Goal: Information Seeking & Learning: Learn about a topic

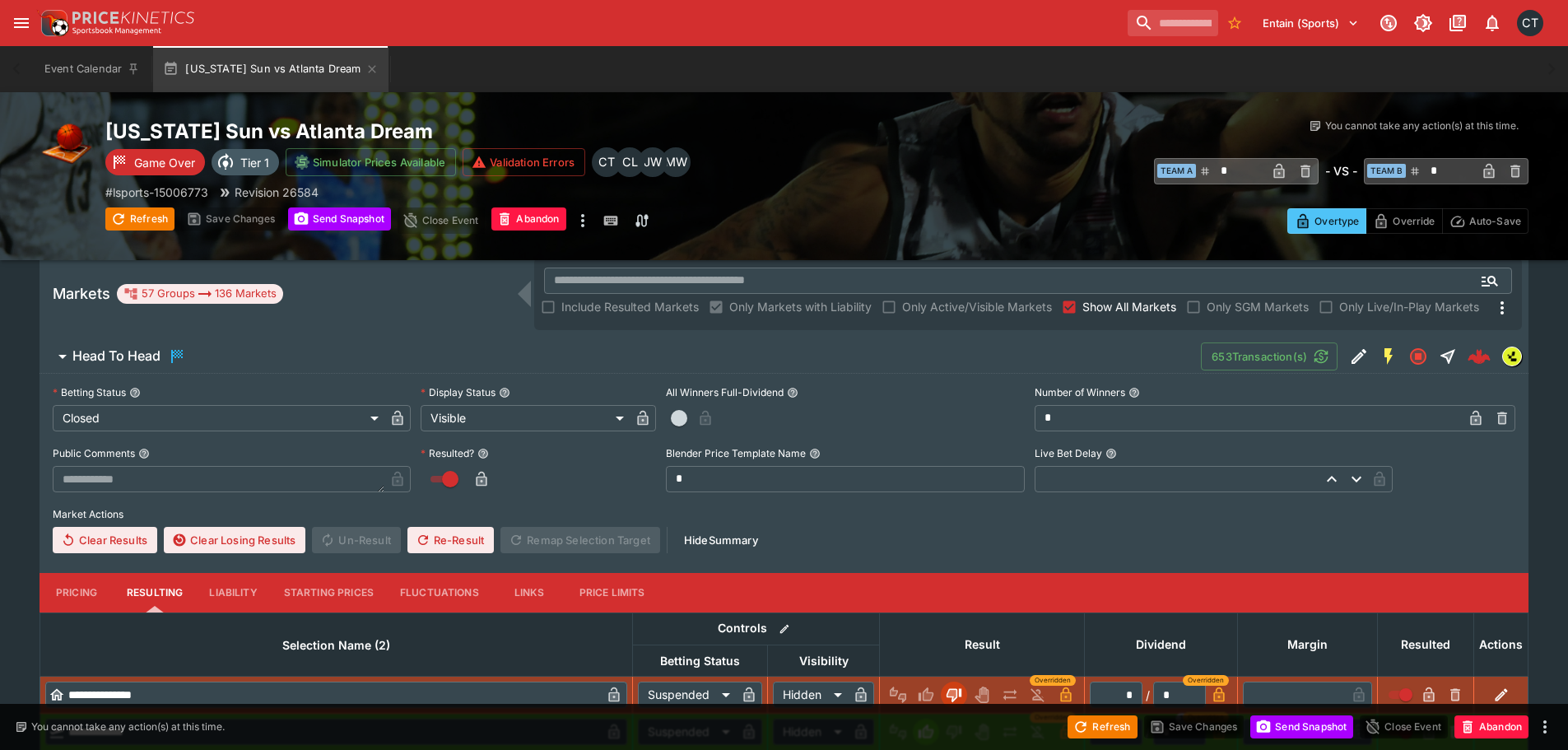
scroll to position [658, 0]
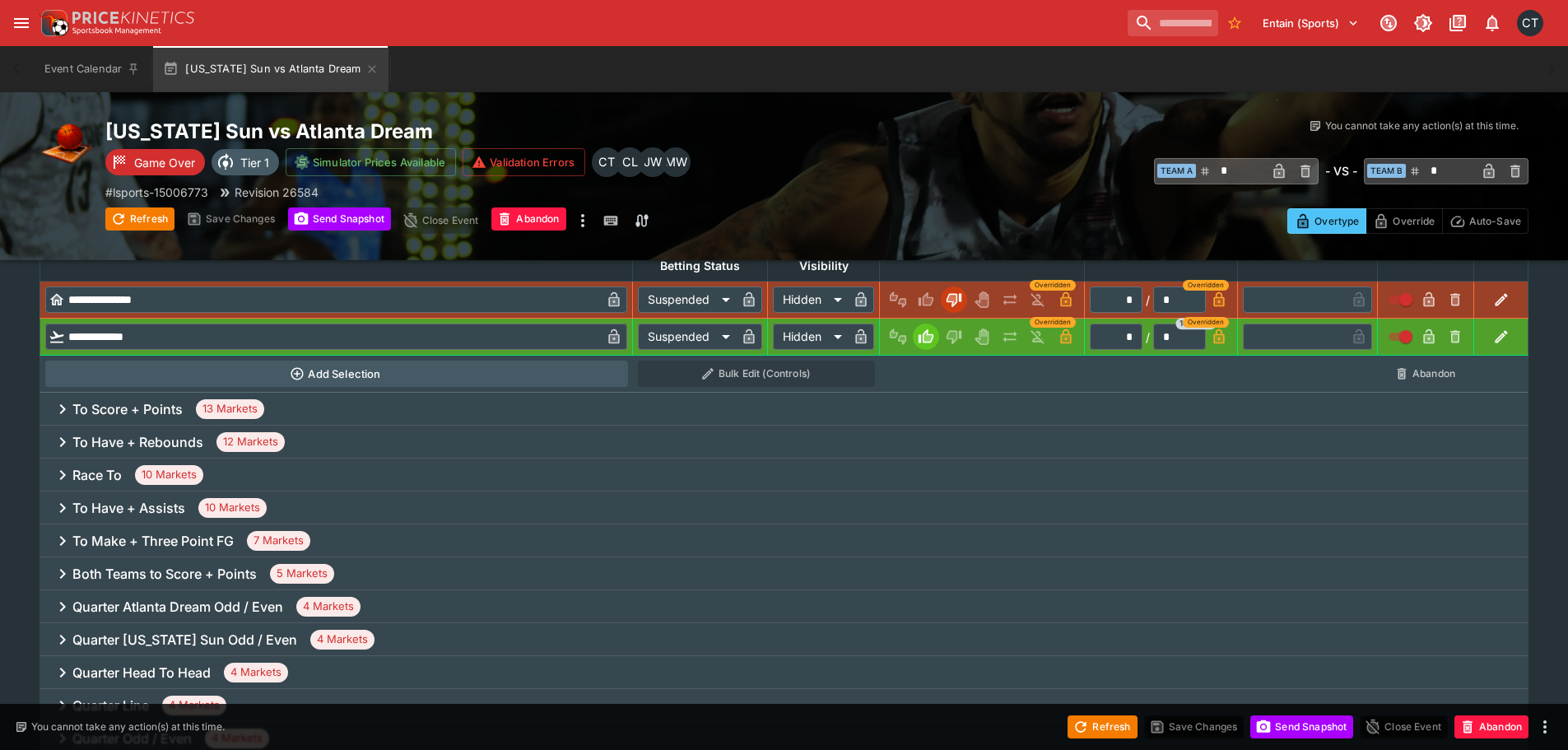
click at [202, 441] on h6 "To Have + Rebounds" at bounding box center [138, 442] width 131 height 17
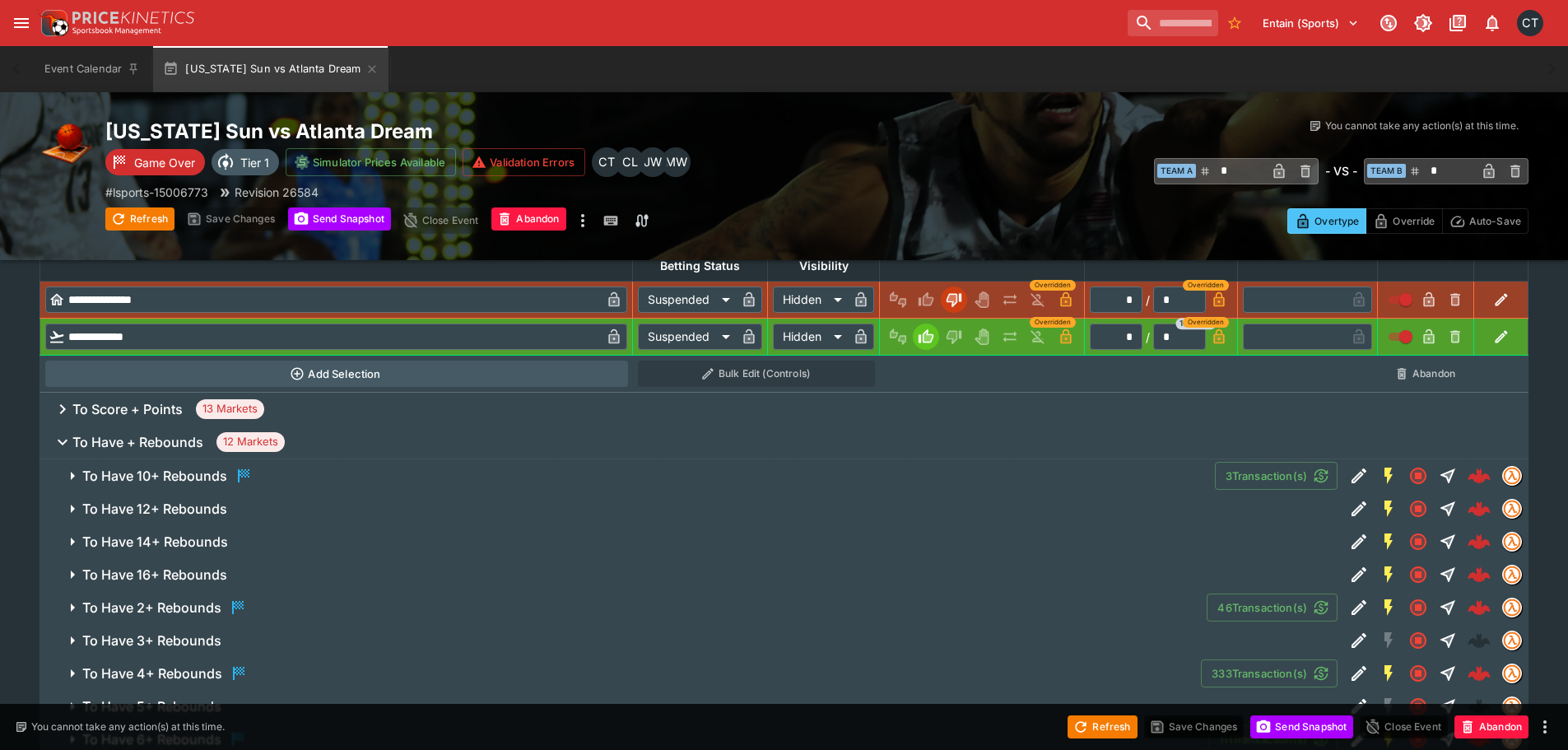
click at [182, 471] on h6 "To Have 10+ Rebounds" at bounding box center [155, 476] width 145 height 17
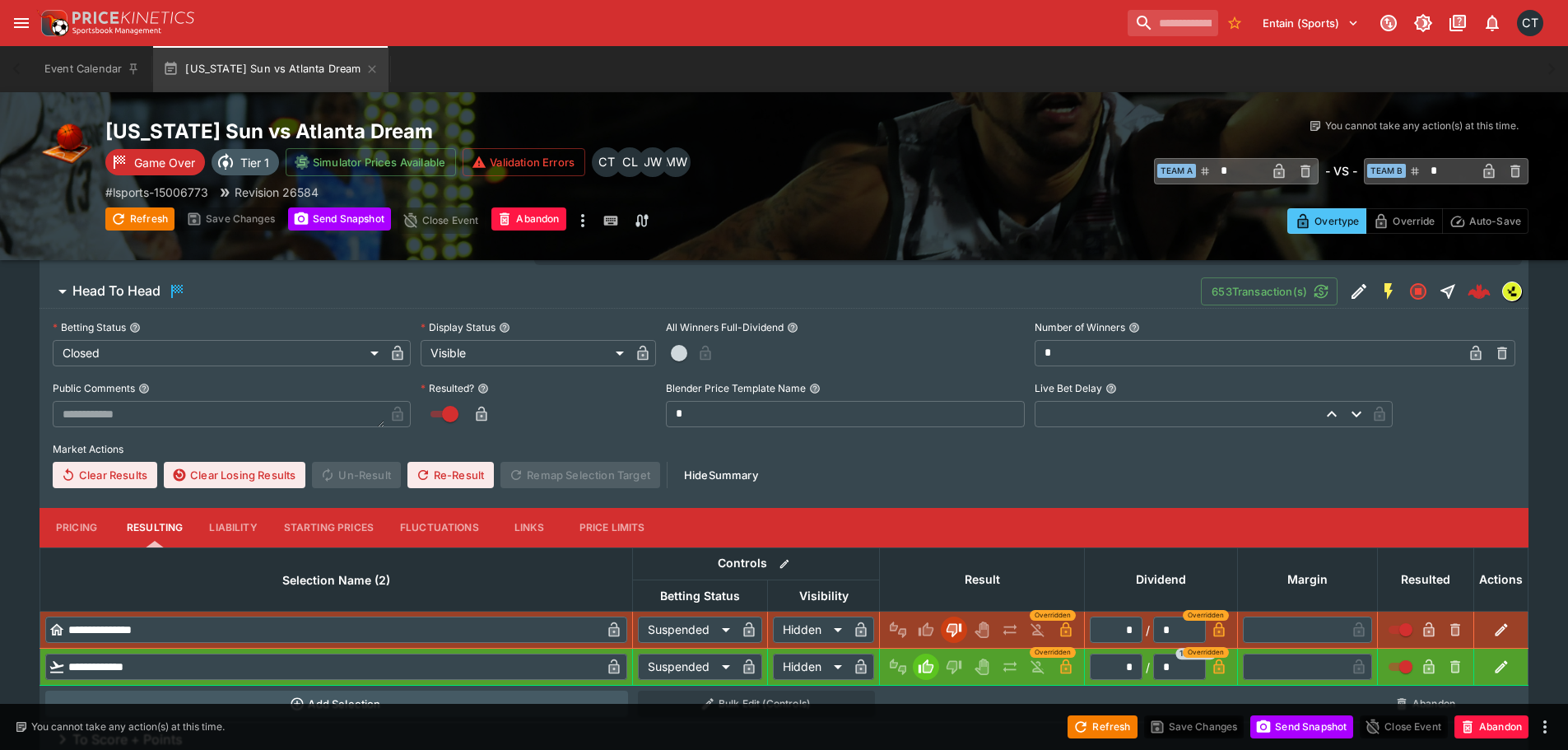
scroll to position [83, 0]
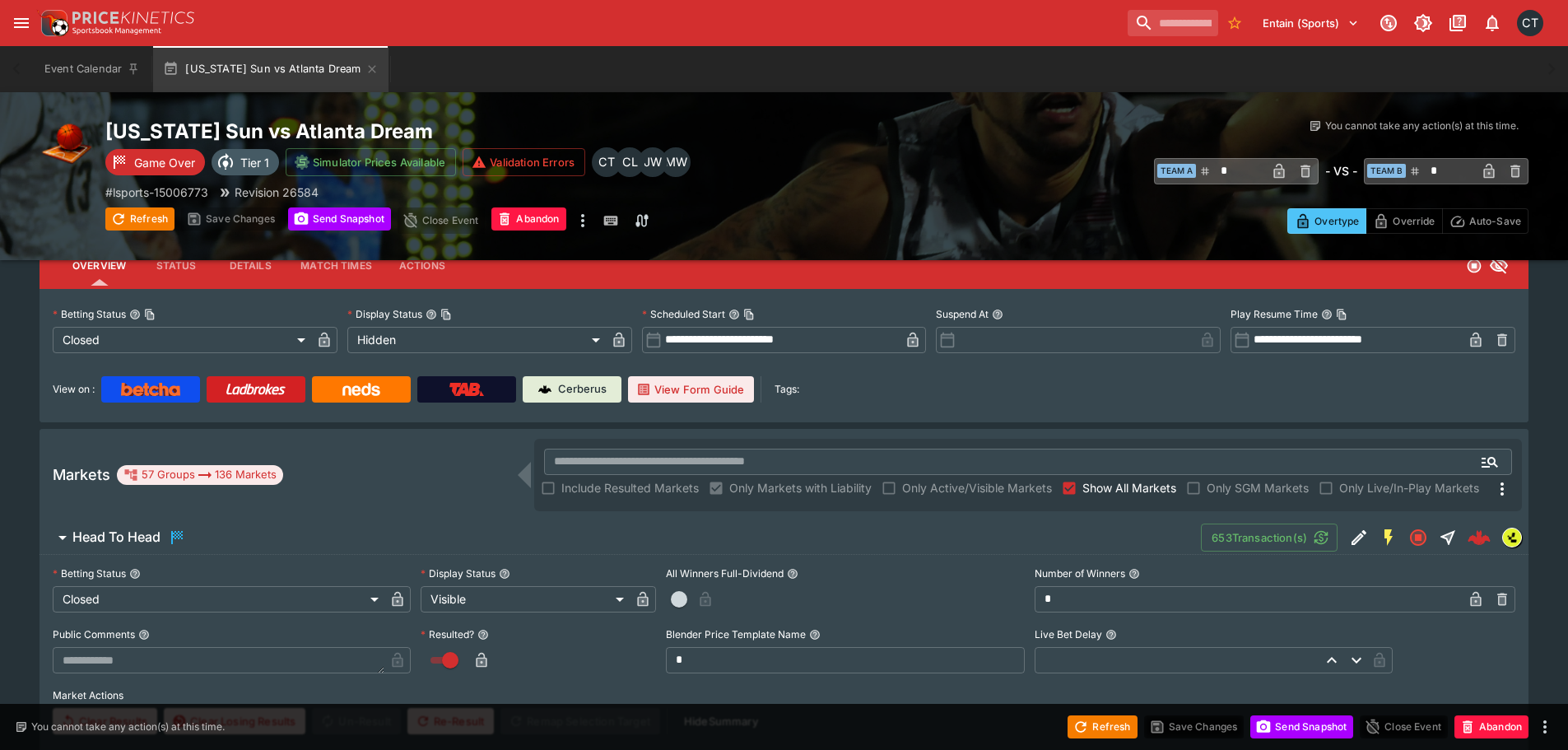
click at [1103, 487] on span "Show All Markets" at bounding box center [1129, 487] width 94 height 17
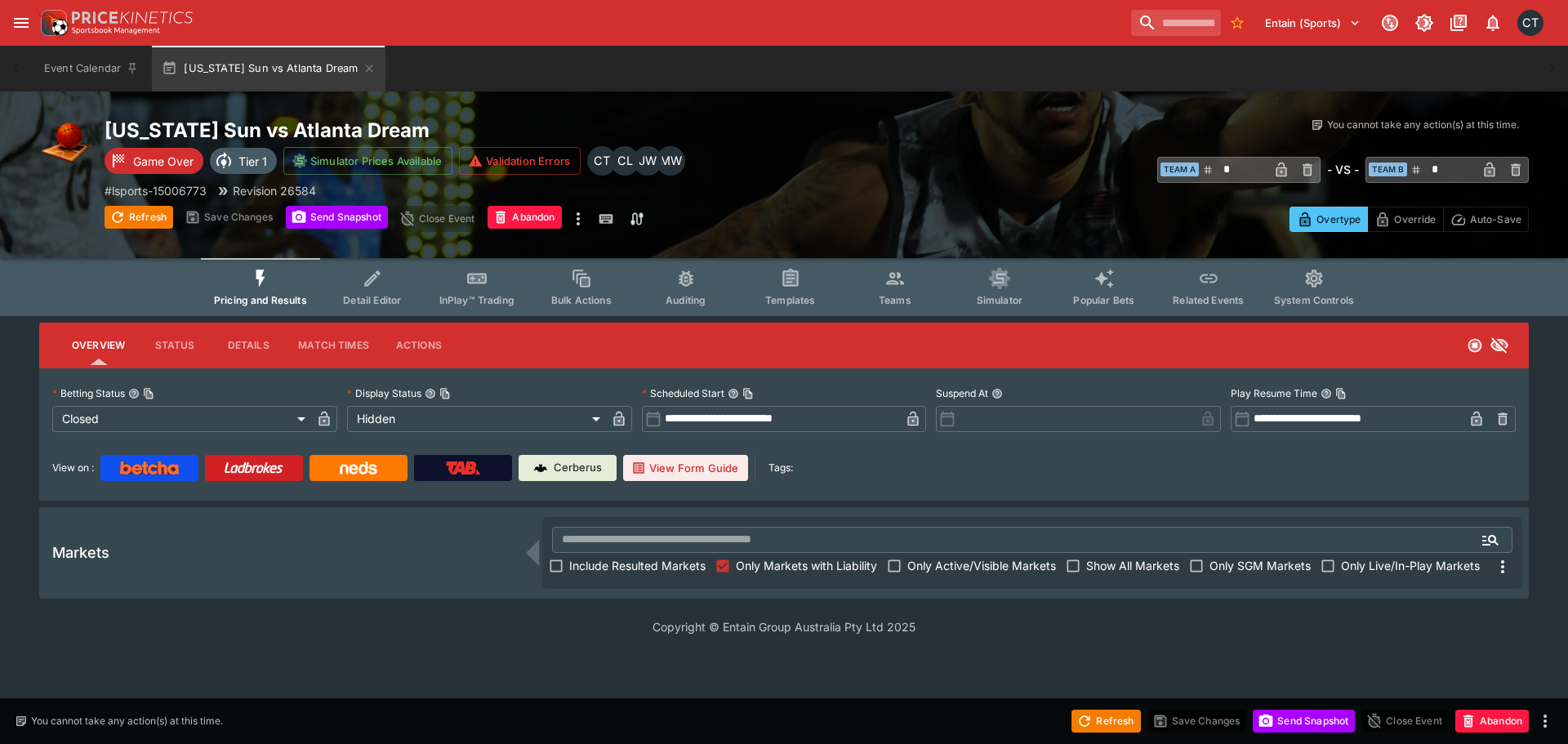
click at [611, 567] on span "Include Resulted Markets" at bounding box center [637, 565] width 137 height 17
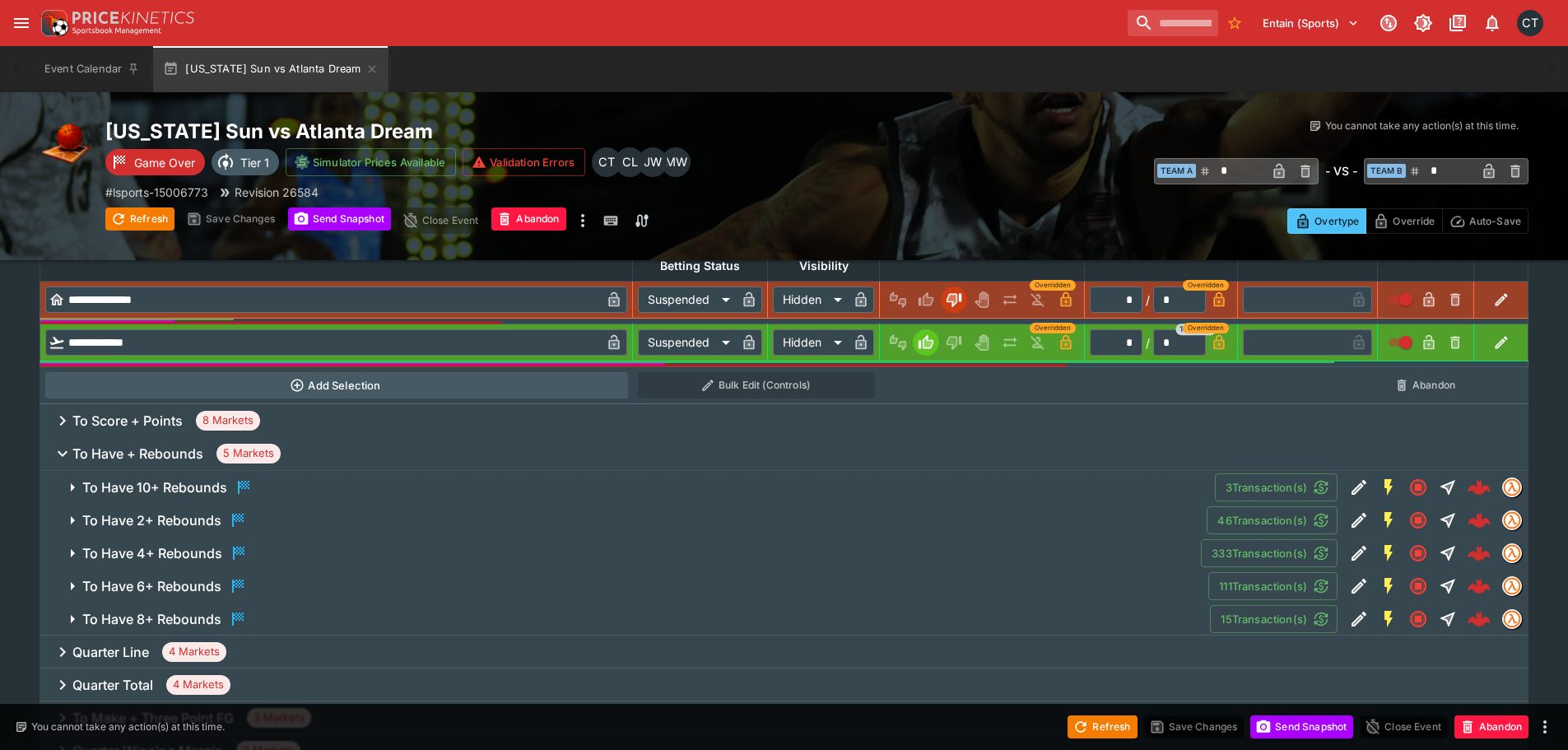
scroll to position [1234, 0]
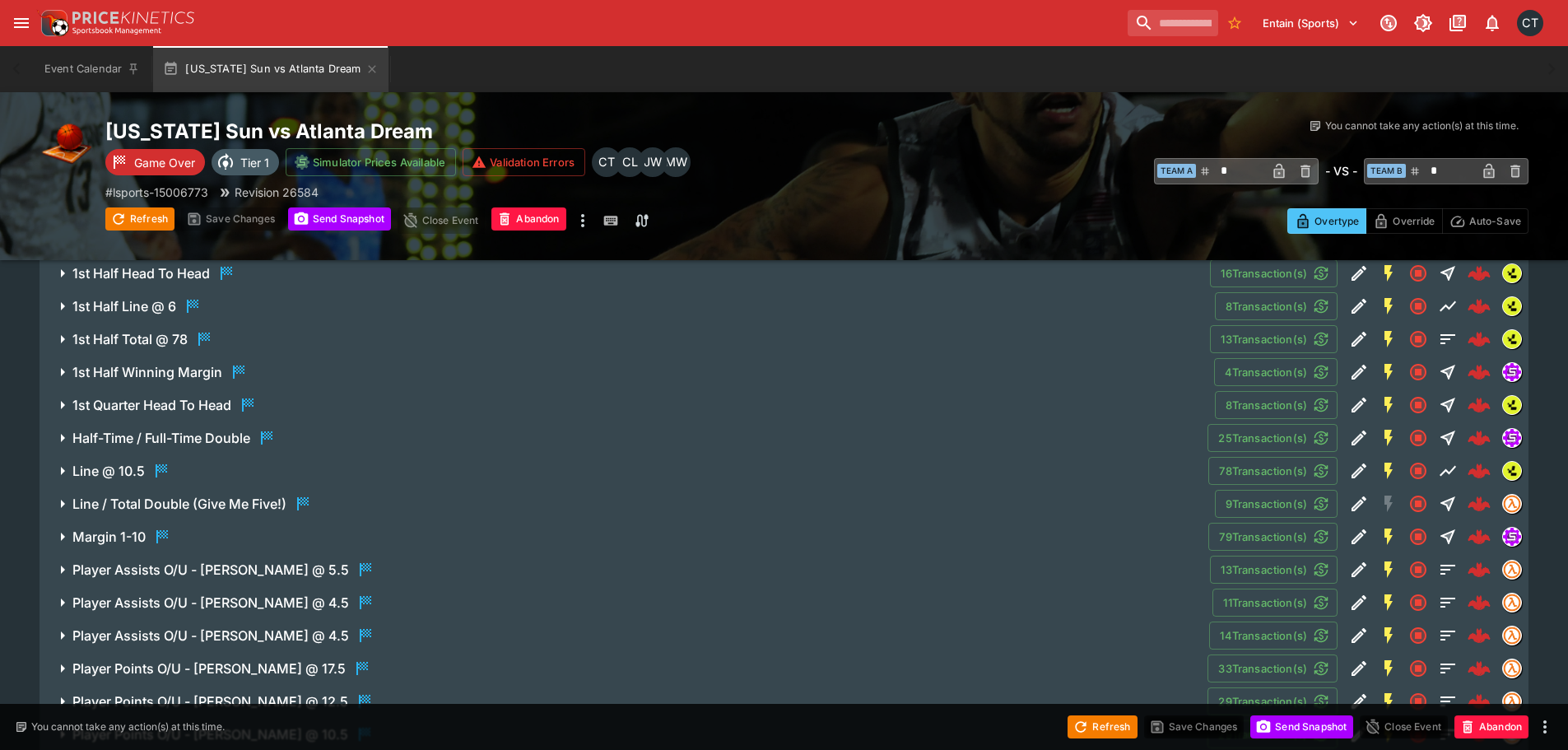
click at [281, 570] on h6 "Player Assists O/U - [PERSON_NAME] @ 5.5" at bounding box center [210, 570] width 276 height 17
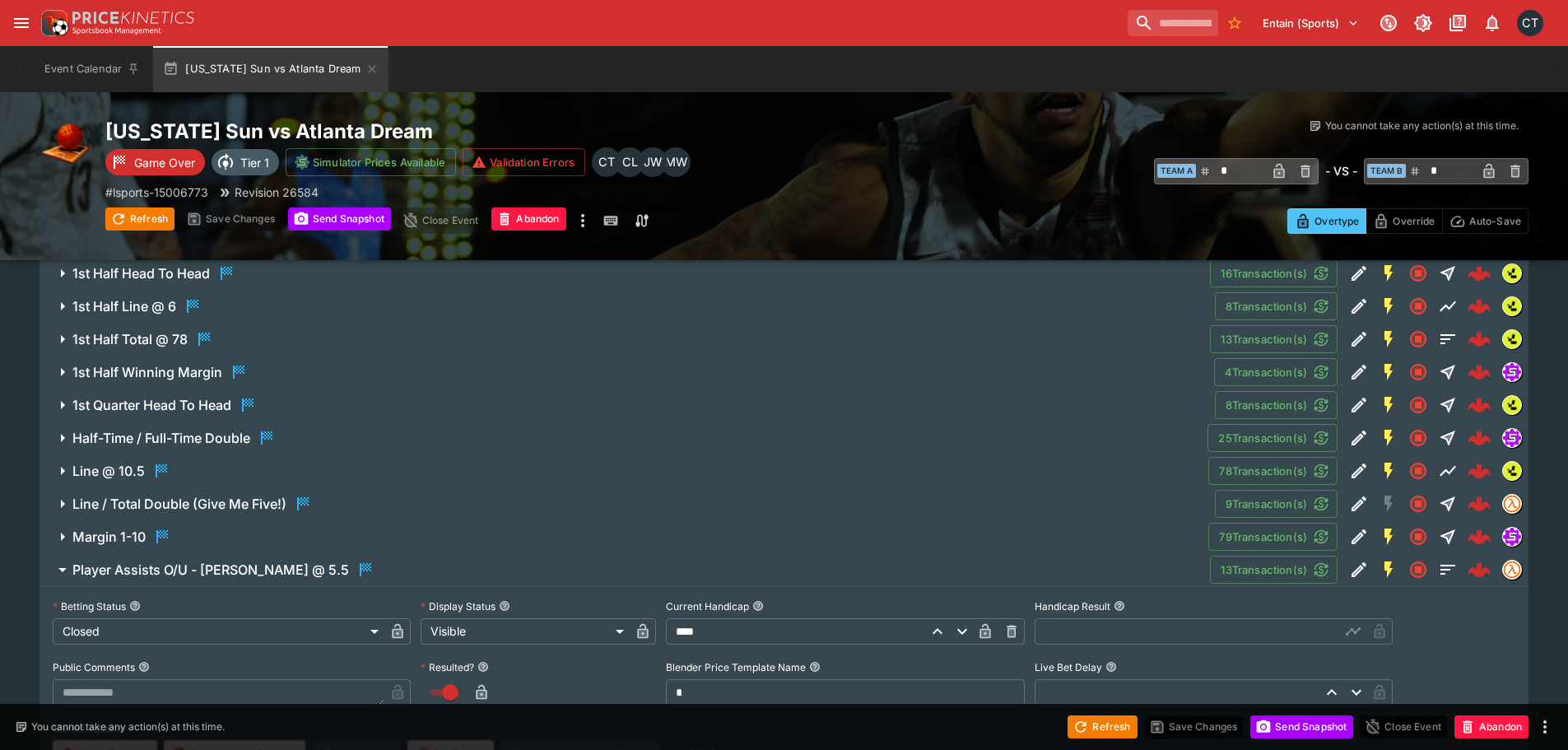
scroll to position [1645, 0]
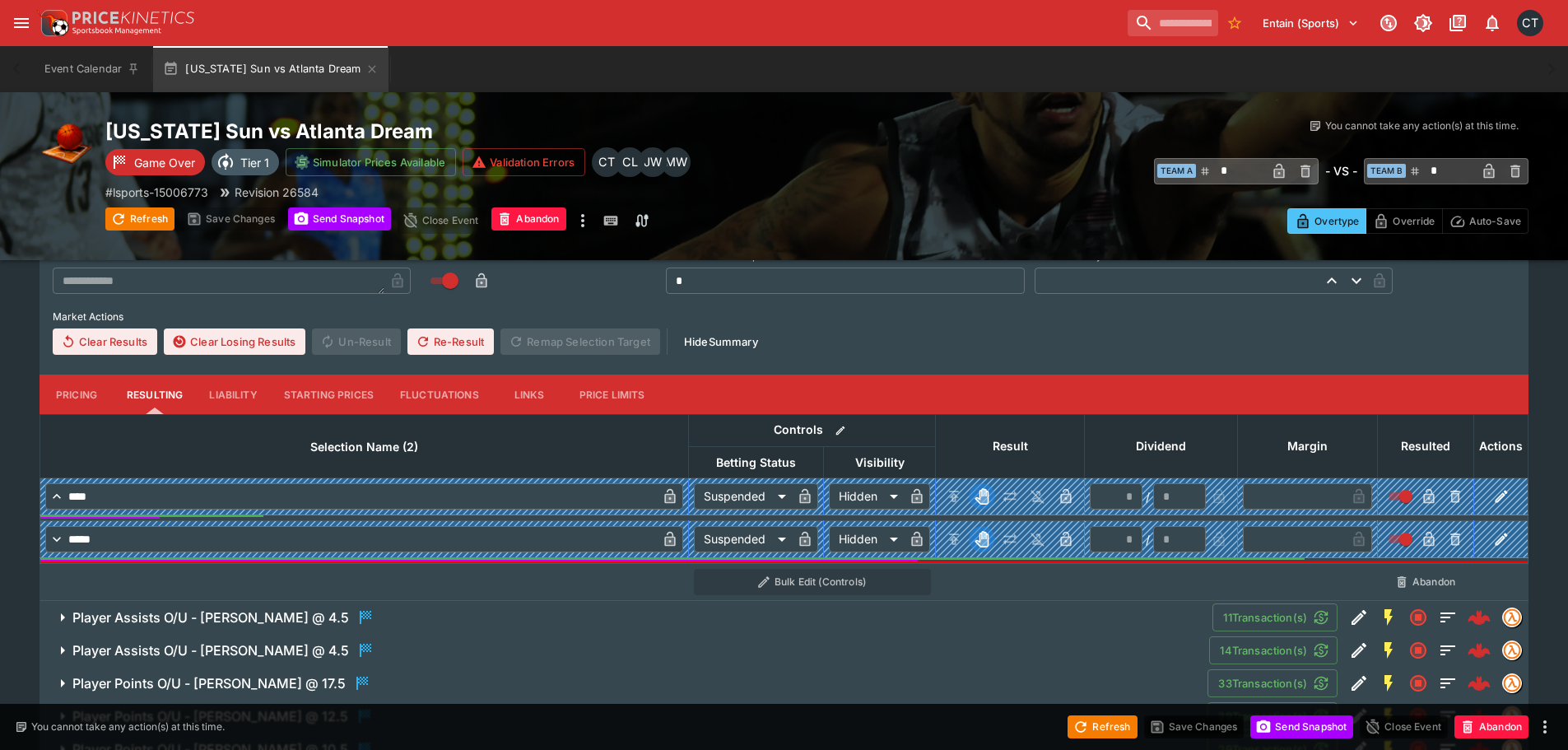
click at [240, 608] on div "Player Assists O/U - [PERSON_NAME] @ 4.5" at bounding box center [223, 617] width 303 height 20
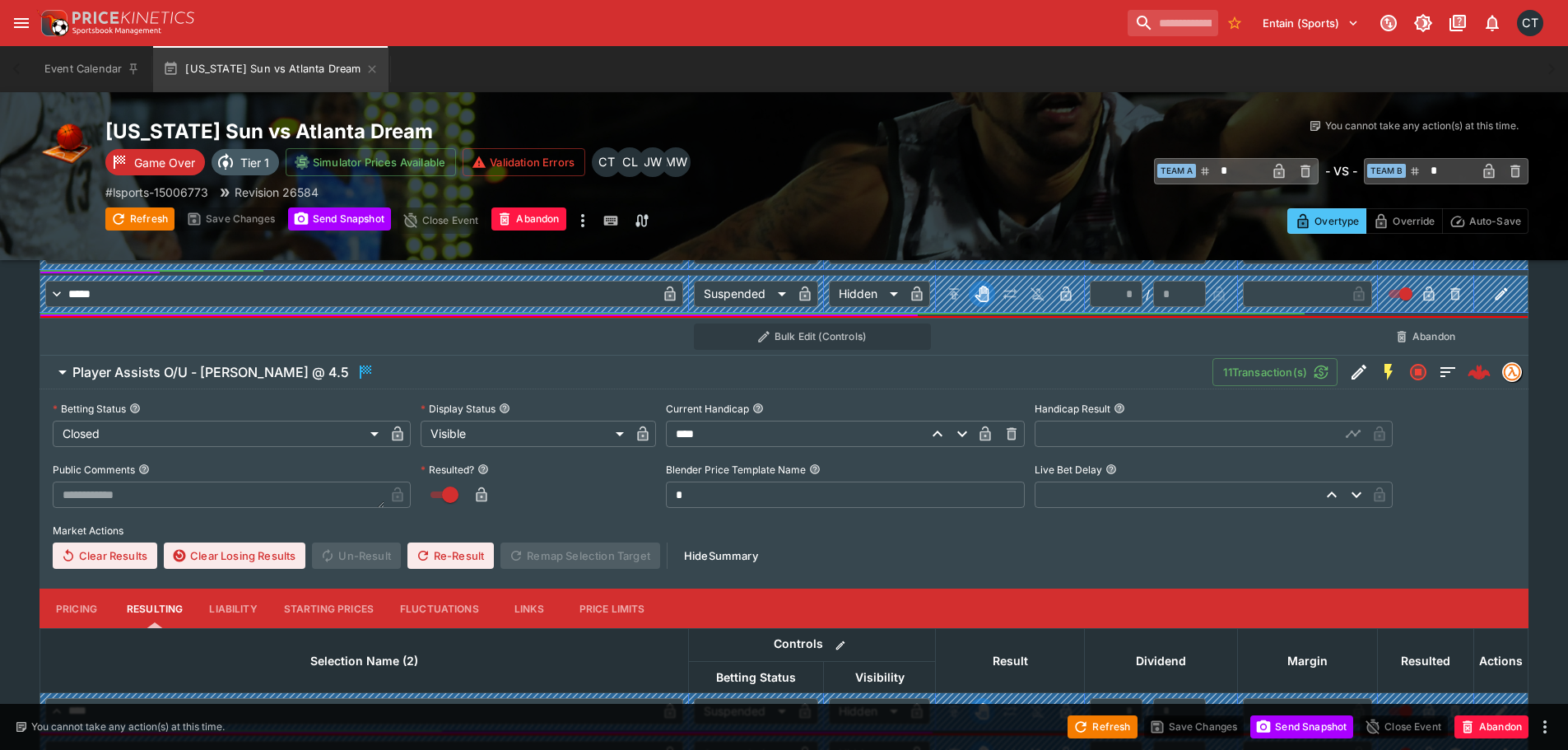
scroll to position [2140, 0]
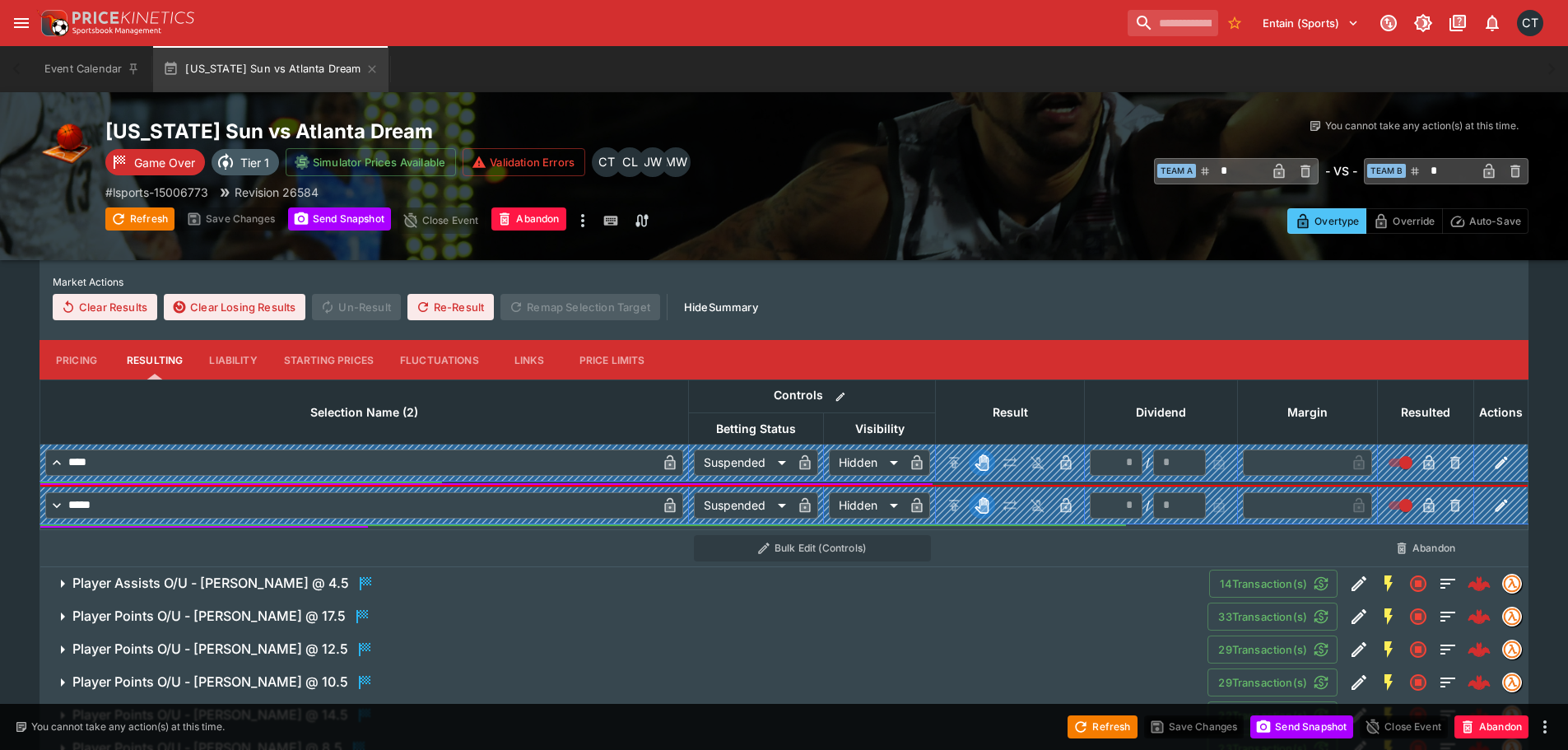
click at [228, 586] on h6 "Player Assists O/U - [PERSON_NAME] @ 4.5" at bounding box center [210, 583] width 276 height 17
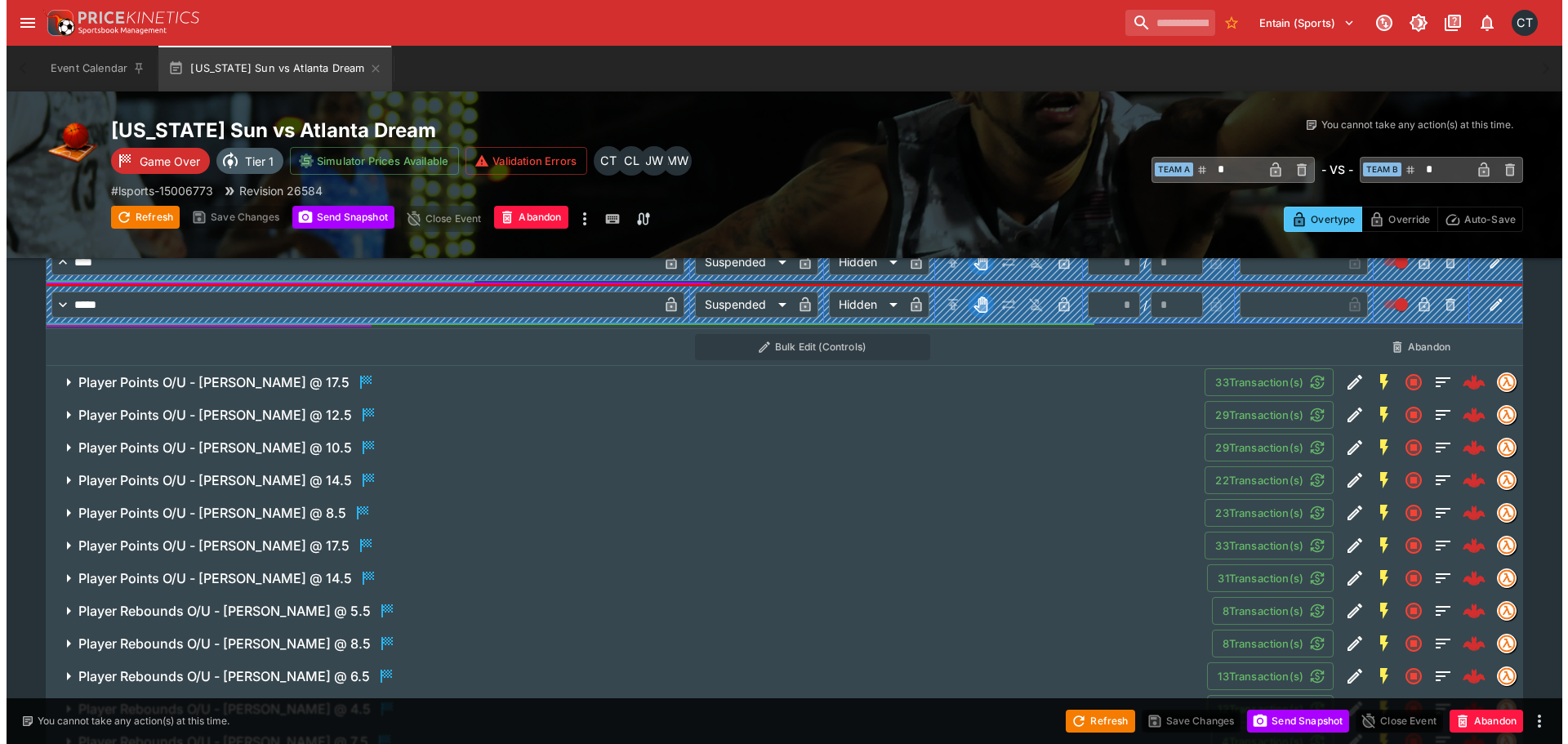
scroll to position [2775, 0]
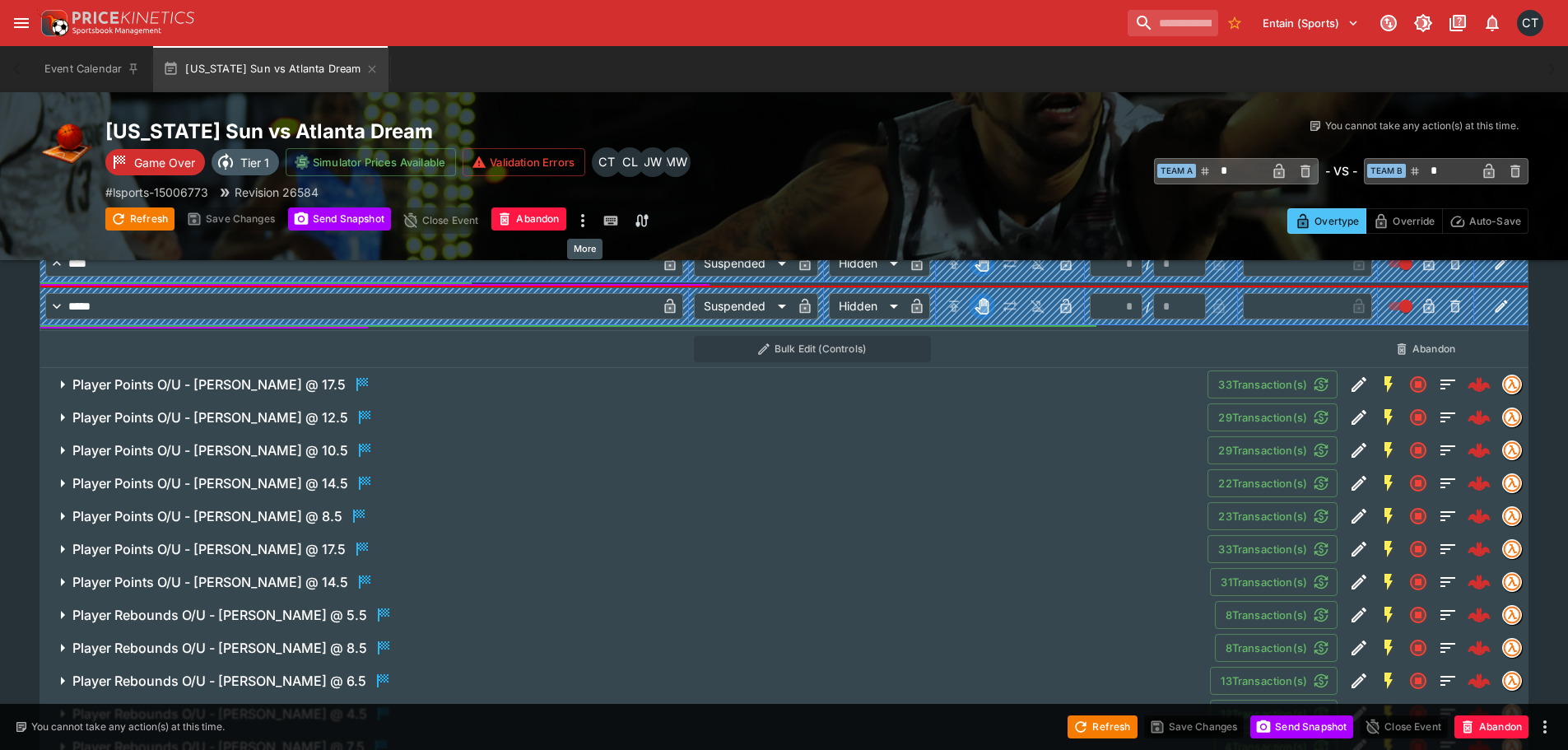
click at [581, 219] on icon "more" at bounding box center [582, 220] width 20 height 20
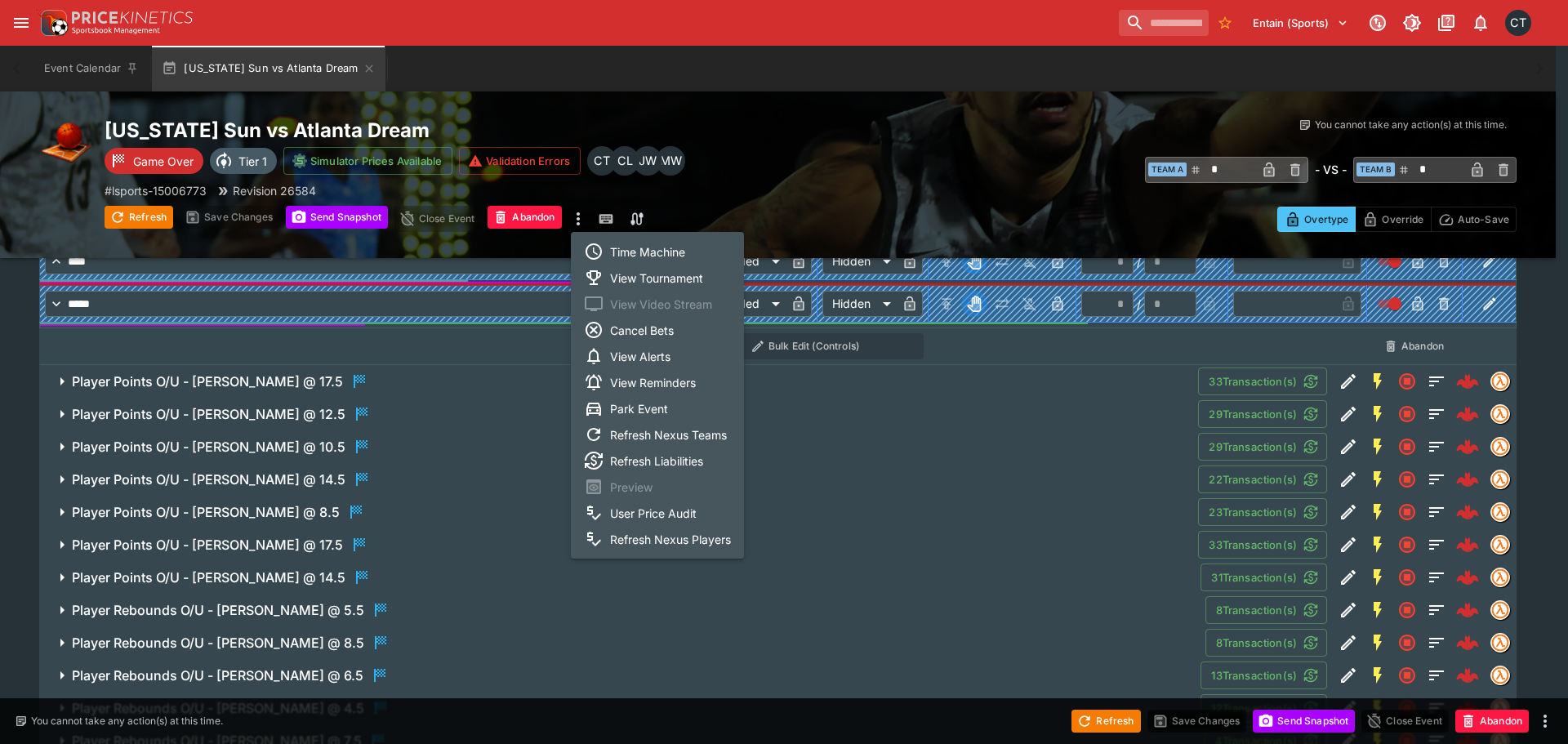
click at [598, 245] on icon at bounding box center [594, 251] width 20 height 20
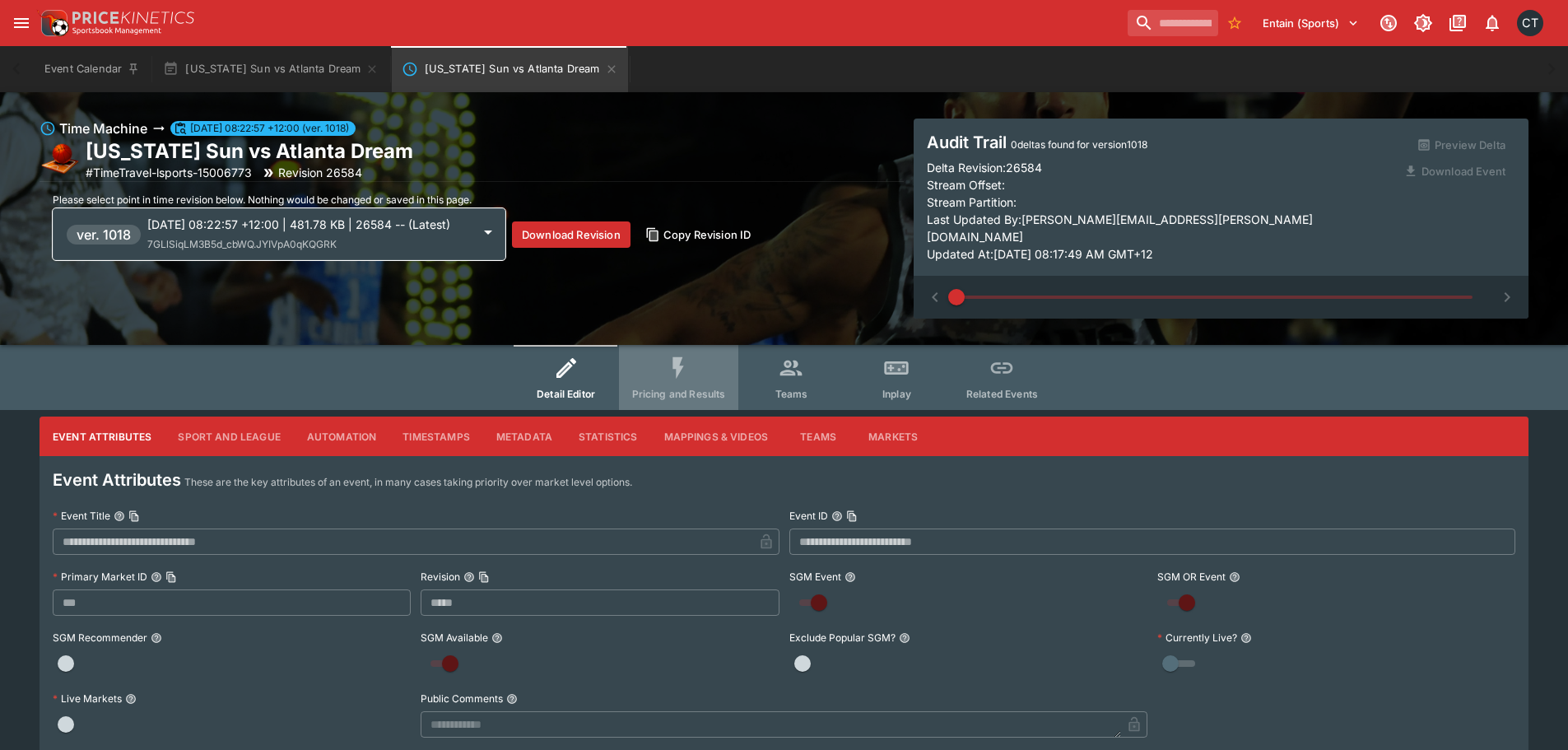
click at [683, 363] on icon "Event type filters" at bounding box center [678, 368] width 27 height 27
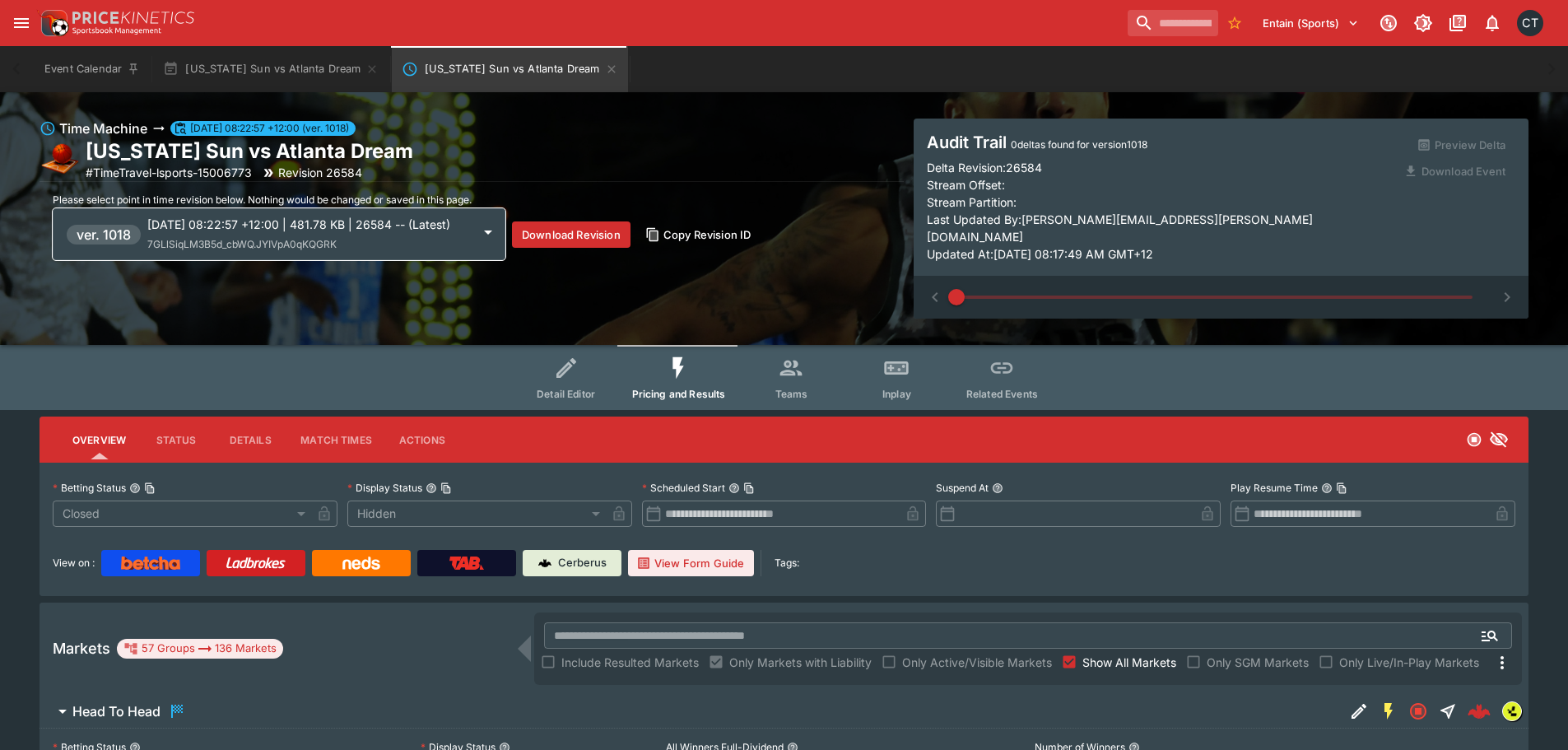
click at [293, 233] on p "[DATE] 08:22:57 +12:00 | 481.78 KB | 26584 -- (Latest)" at bounding box center [309, 224] width 324 height 17
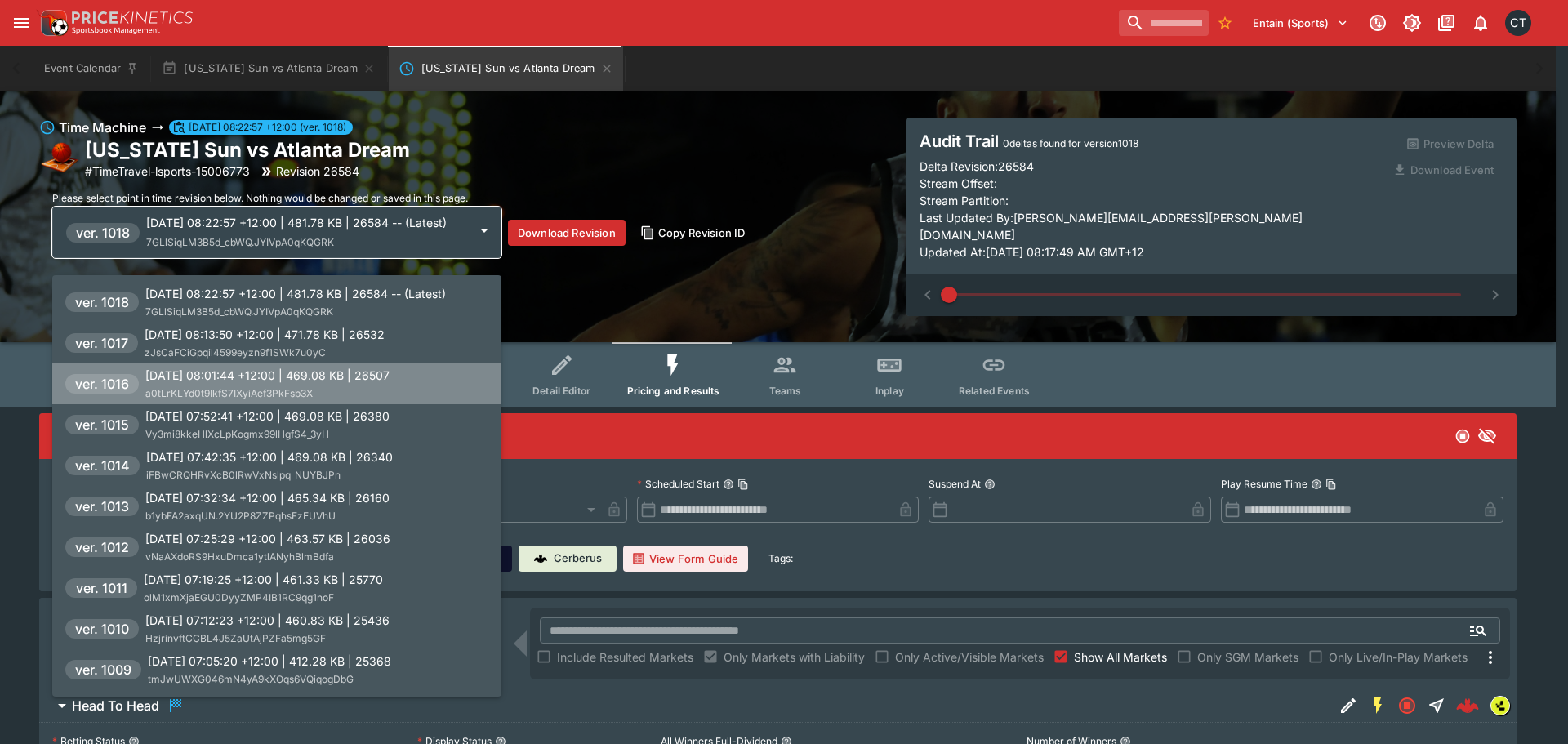
click at [289, 381] on p "[DATE] 08:01:44 +12:00 | 469.08 KB | 26507" at bounding box center [267, 375] width 244 height 17
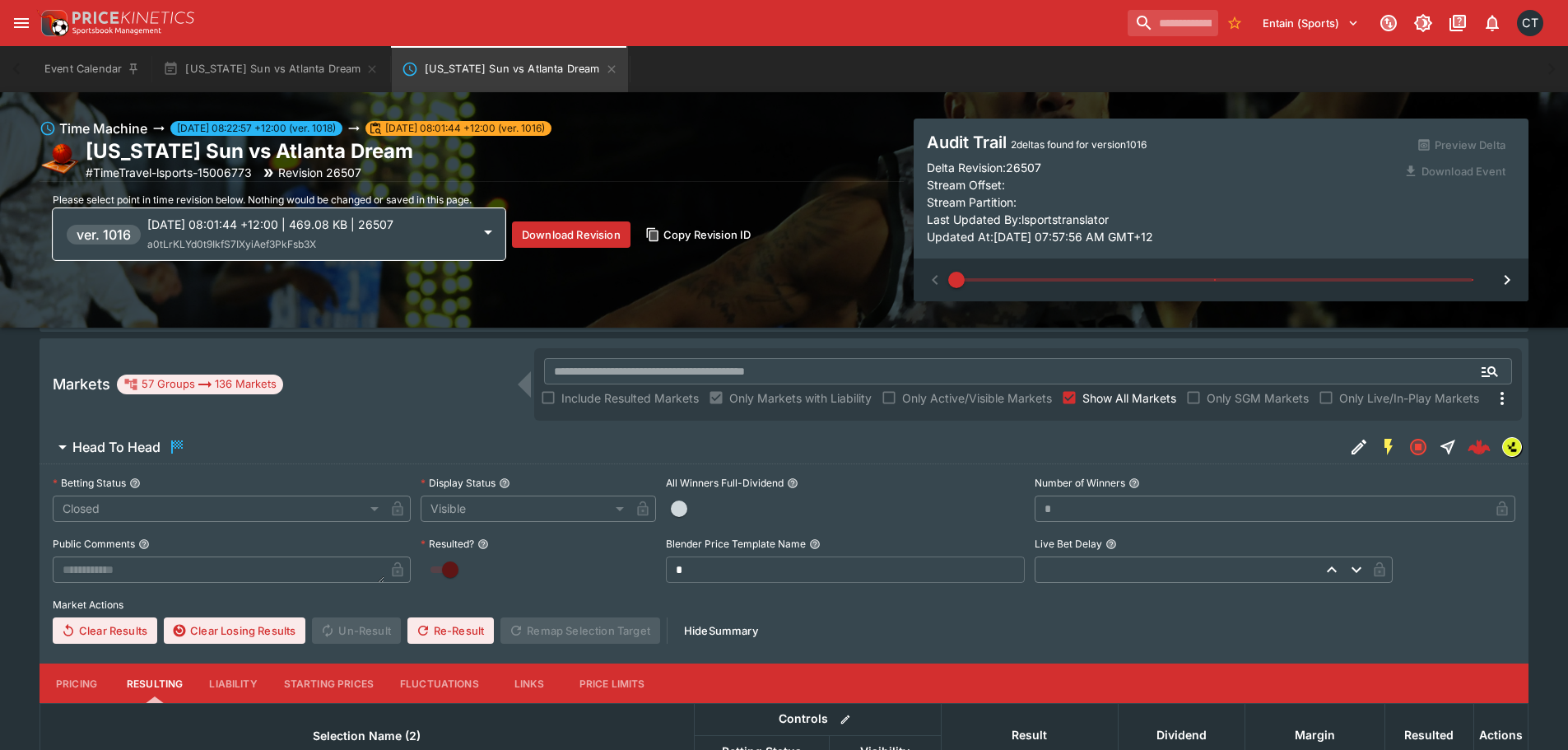
click at [1109, 403] on span "Show All Markets" at bounding box center [1129, 398] width 94 height 17
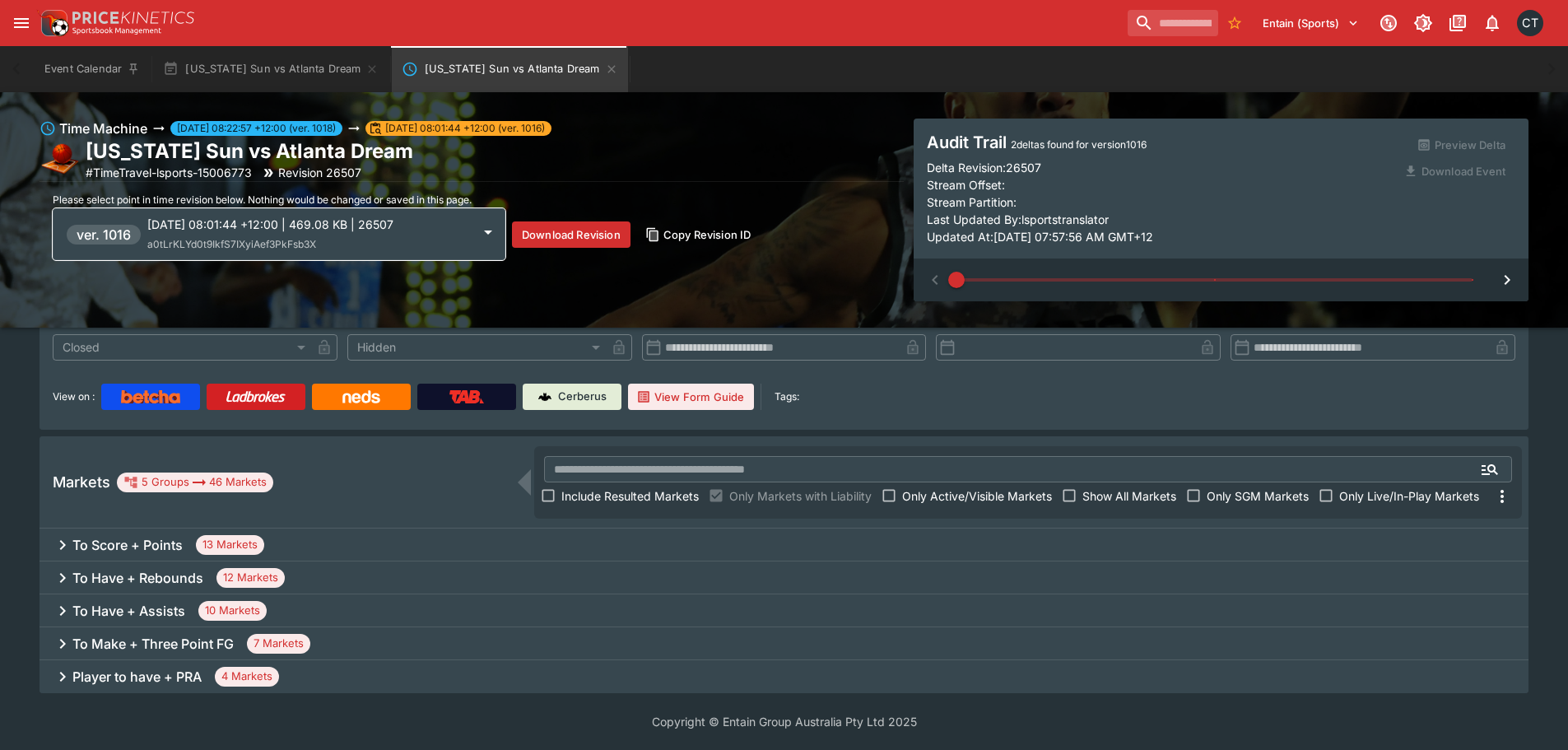
click at [562, 497] on span "Include Resulted Markets" at bounding box center [630, 496] width 138 height 17
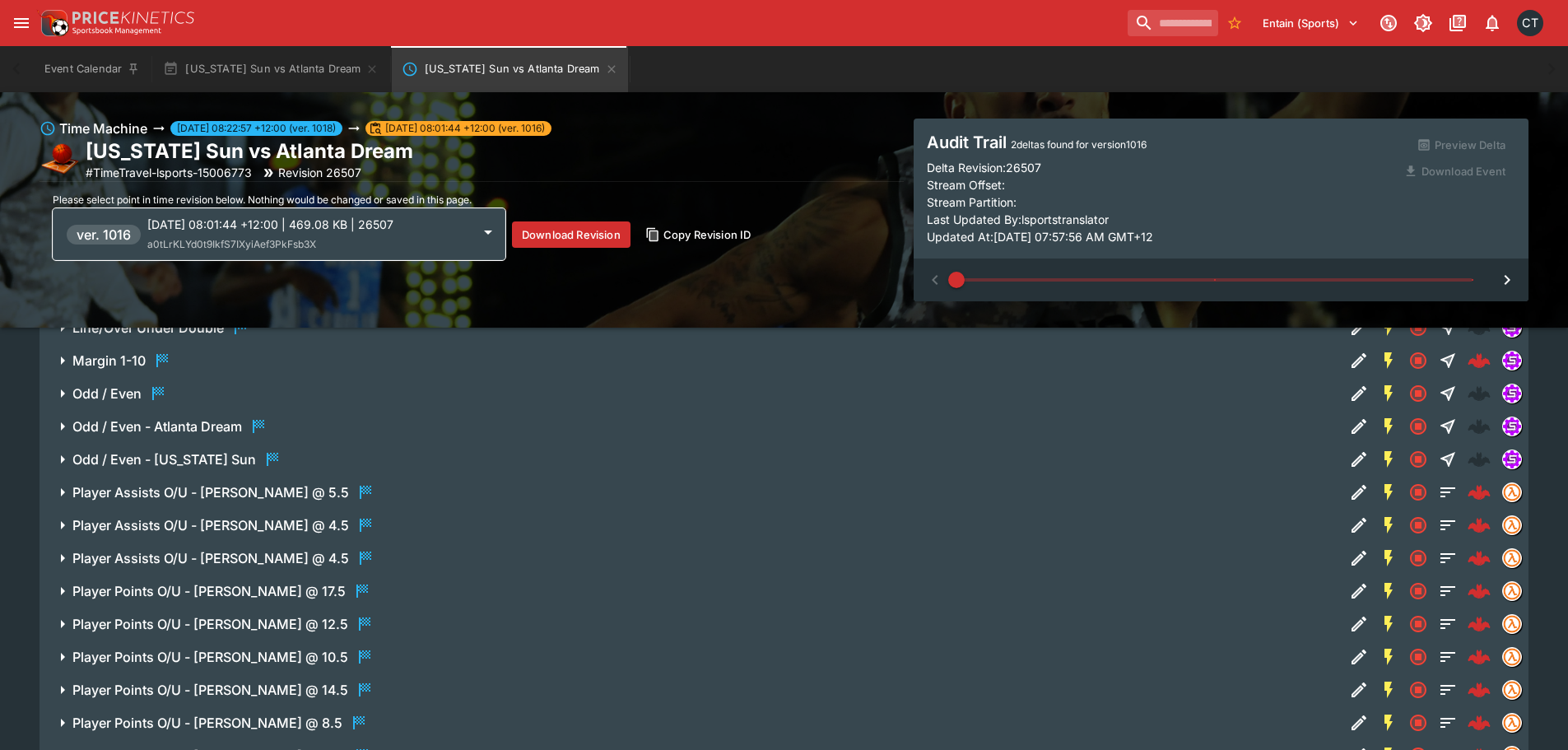
scroll to position [2041, 0]
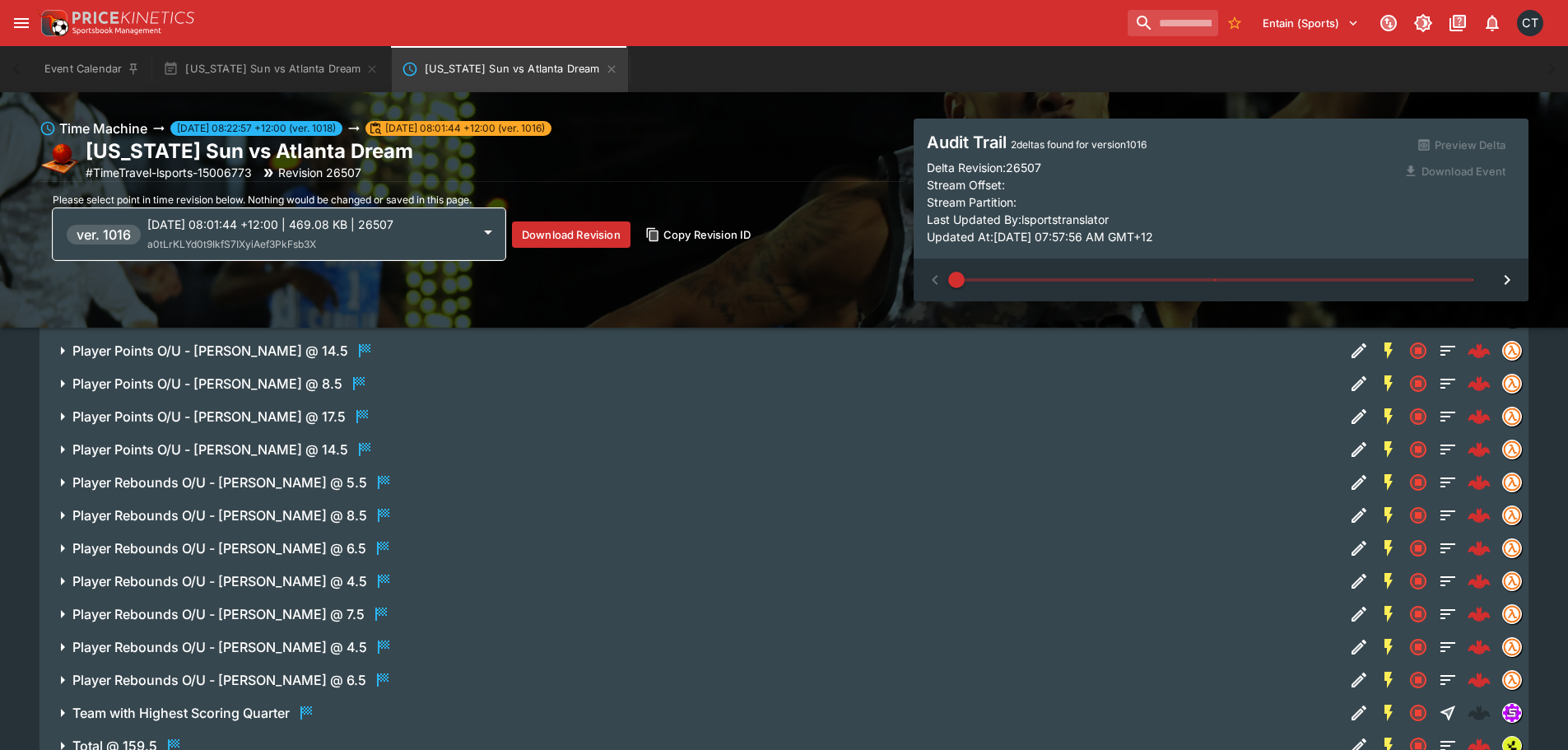
click at [369, 511] on div "Player Rebounds O/U - [PERSON_NAME] @ 8.5" at bounding box center [233, 515] width 321 height 20
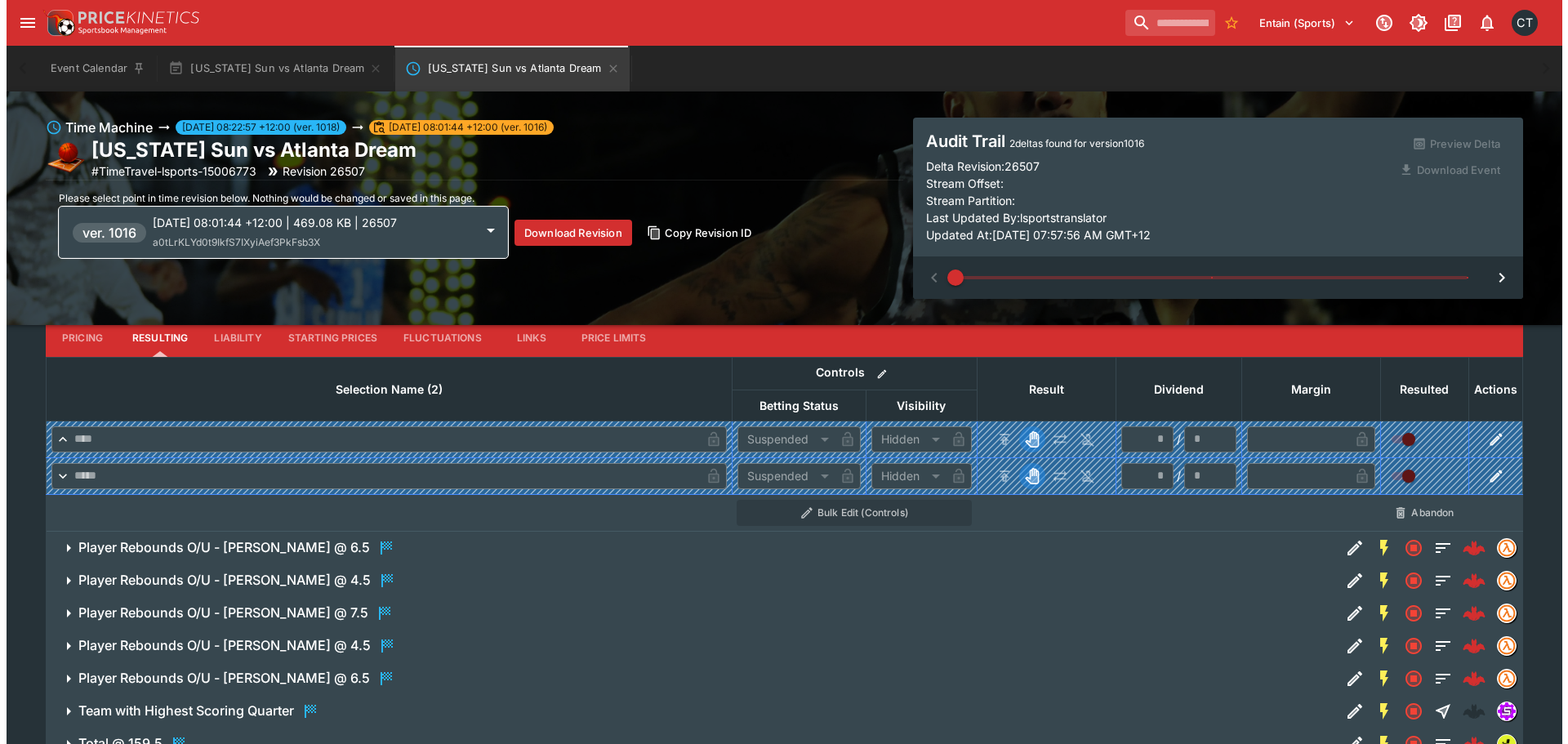
scroll to position [2270, 0]
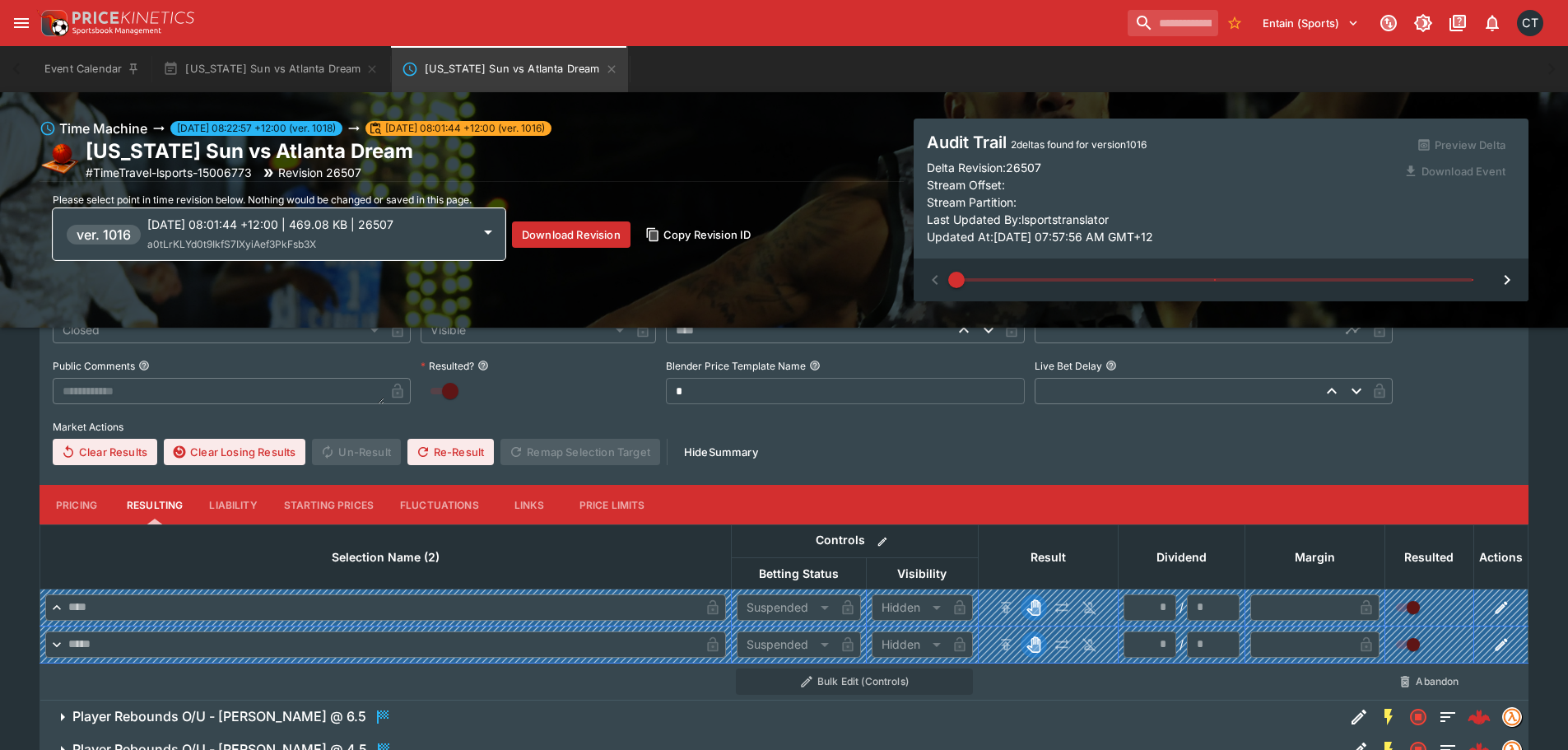
click at [340, 241] on div "[DATE] 08:01:44 +12:00 | 469.08 KB | 26507 a0tLrKLYd0t9IkfS7IXyiAef3PkFsb3X" at bounding box center [309, 234] width 324 height 37
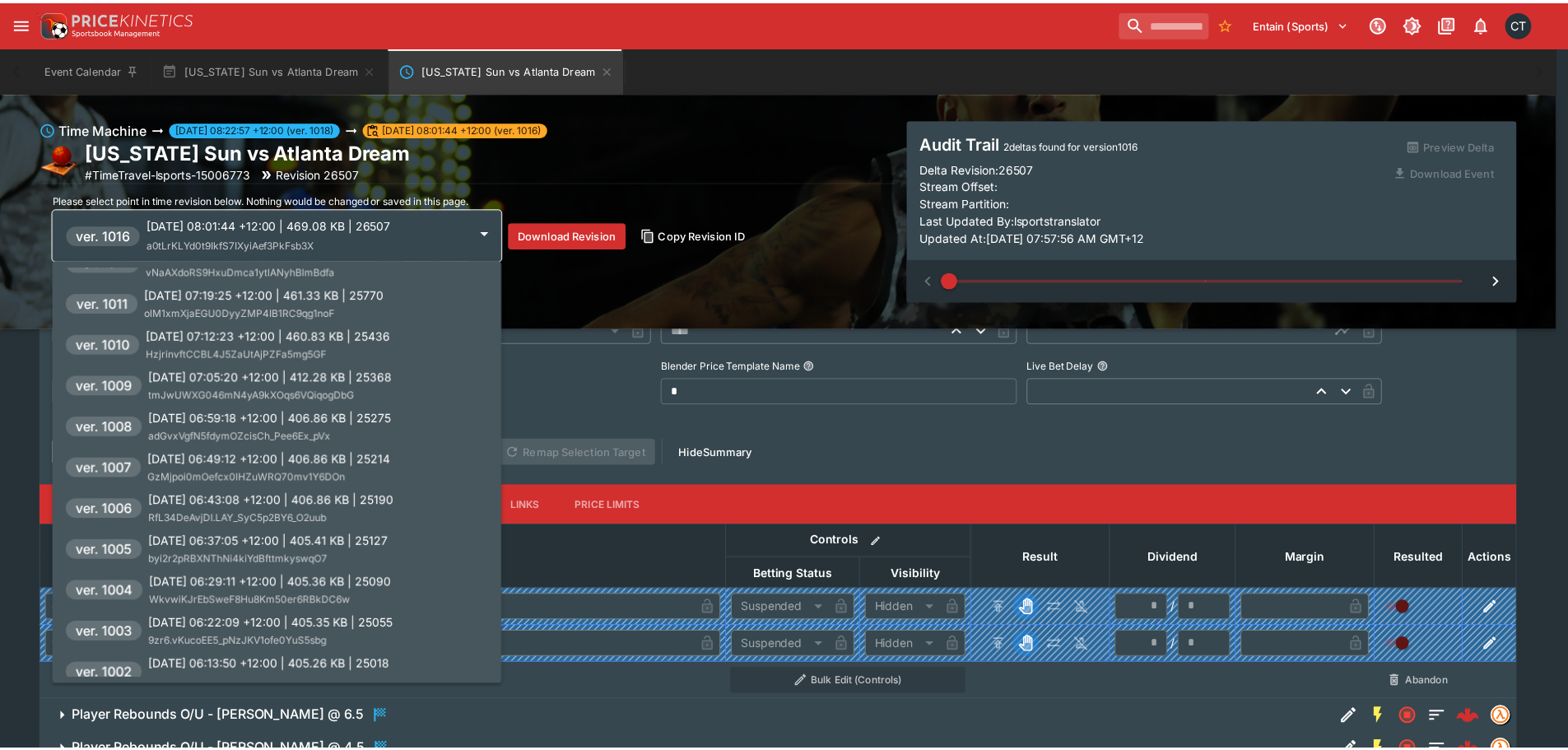
scroll to position [247, 0]
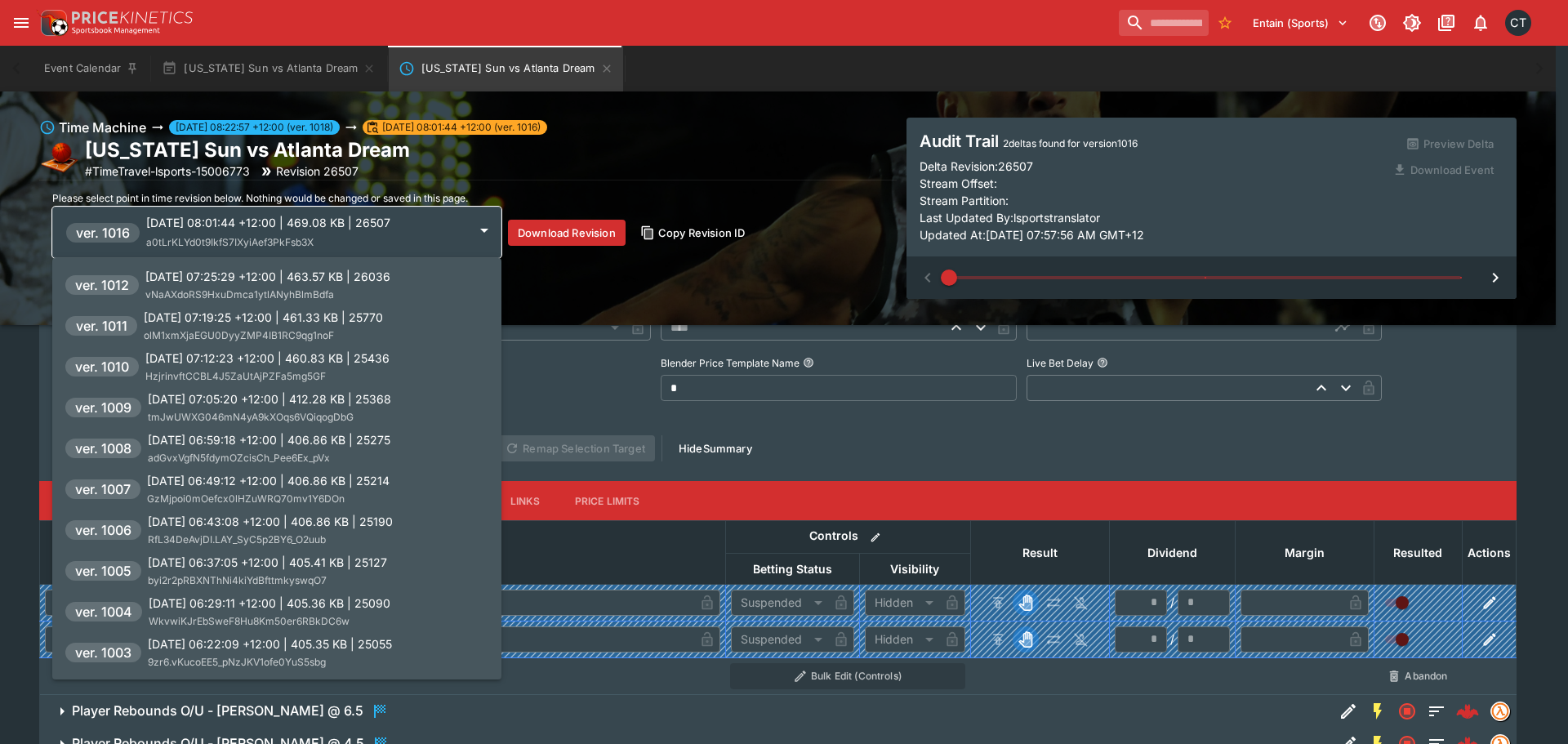
click at [295, 332] on span "olM1xmXjaEGU0DyyZMP4IB1RC9qg1noF" at bounding box center [239, 334] width 190 height 12
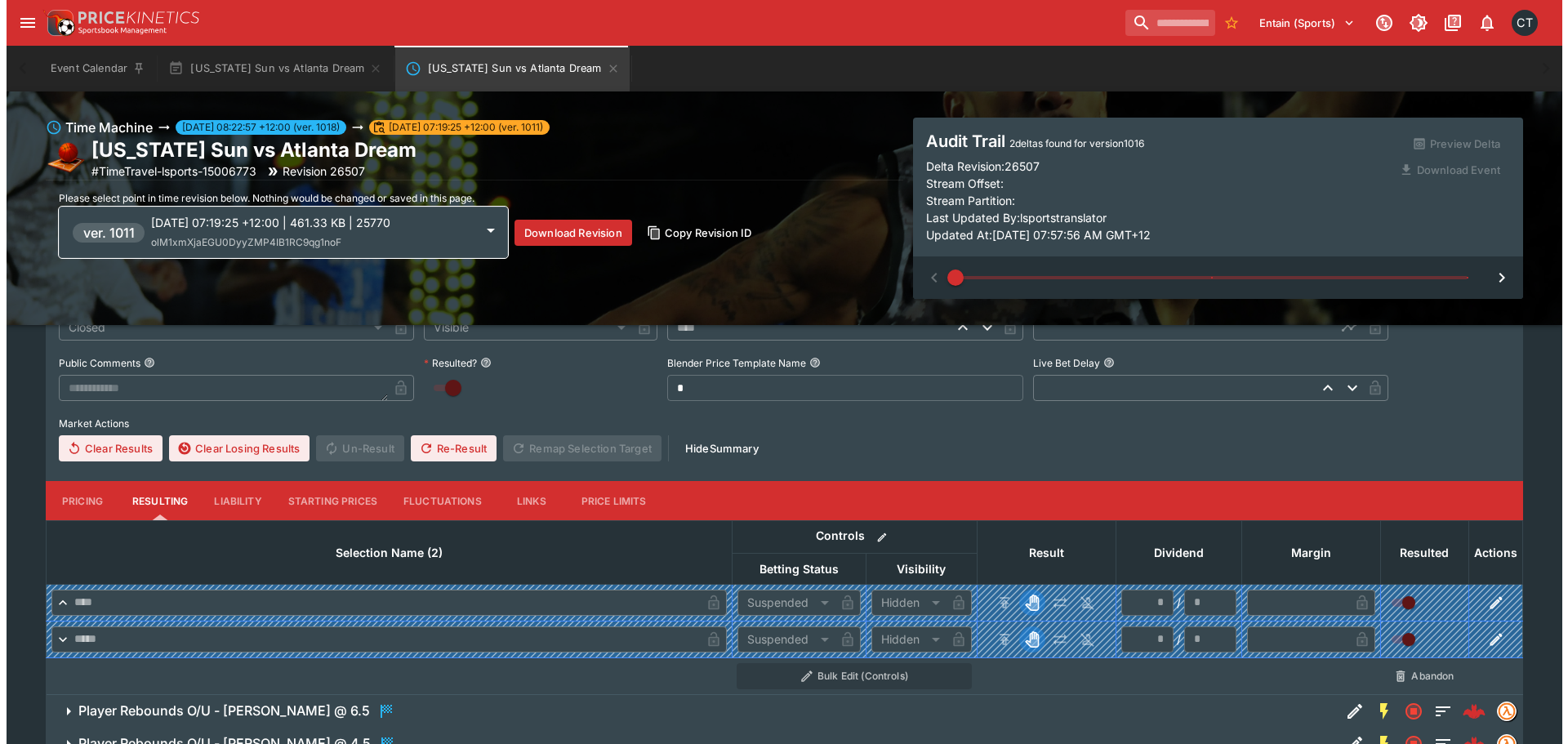
scroll to position [2239, 0]
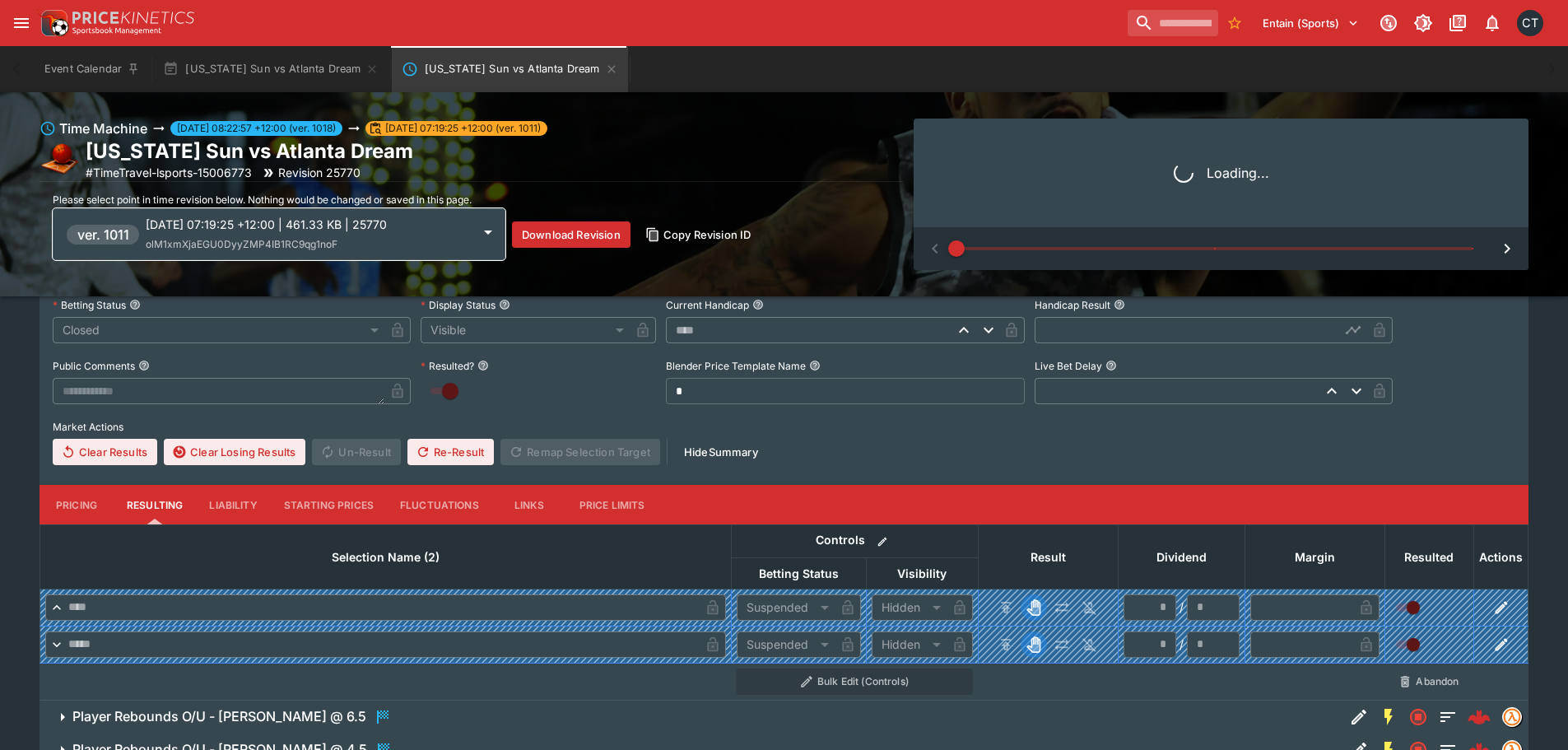
click at [318, 236] on div "[DATE] 07:19:25 +12:00 | 461.33 KB | 25770 olM1xmXjaEGU0DyyZMP4IB1RC9qg1noF" at bounding box center [308, 234] width 326 height 37
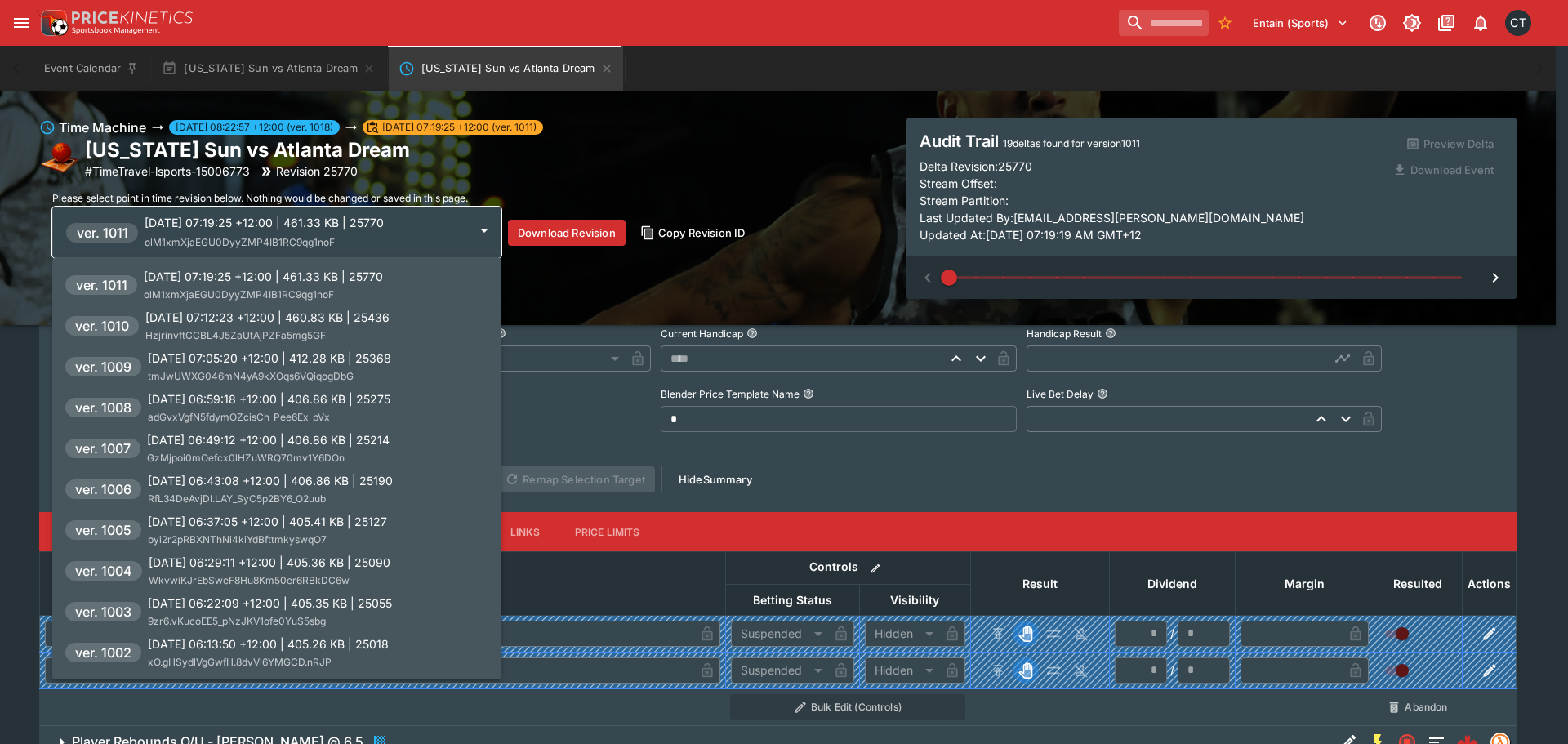
scroll to position [2270, 0]
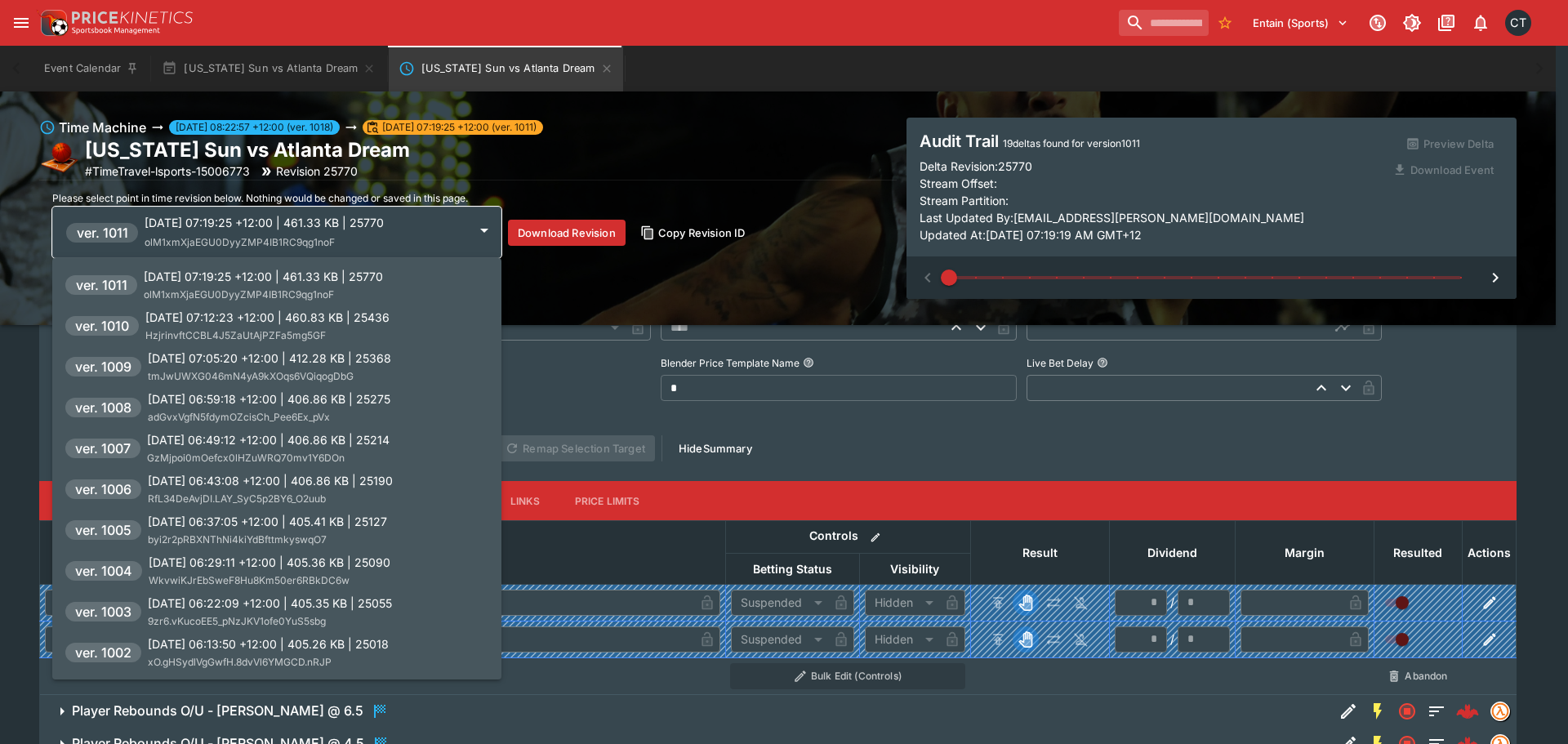
click at [1181, 279] on div at bounding box center [784, 372] width 1568 height 744
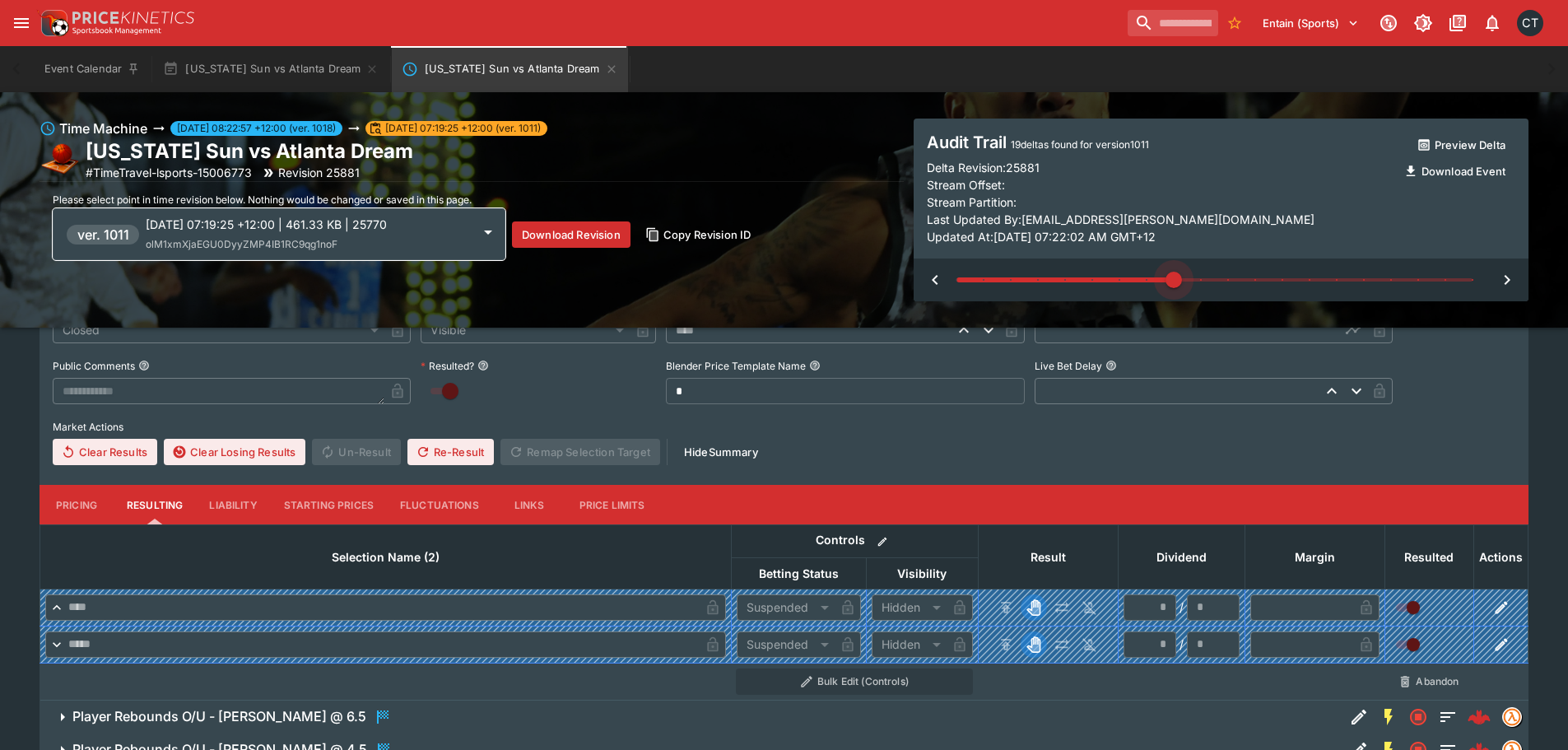
click at [1186, 278] on span at bounding box center [1214, 279] width 516 height 3
click at [1376, 281] on span at bounding box center [1214, 279] width 516 height 3
click at [1435, 282] on span at bounding box center [1214, 280] width 516 height 25
click at [278, 232] on p "[DATE] 07:19:25 +12:00 | 461.33 KB | 25770" at bounding box center [308, 224] width 326 height 17
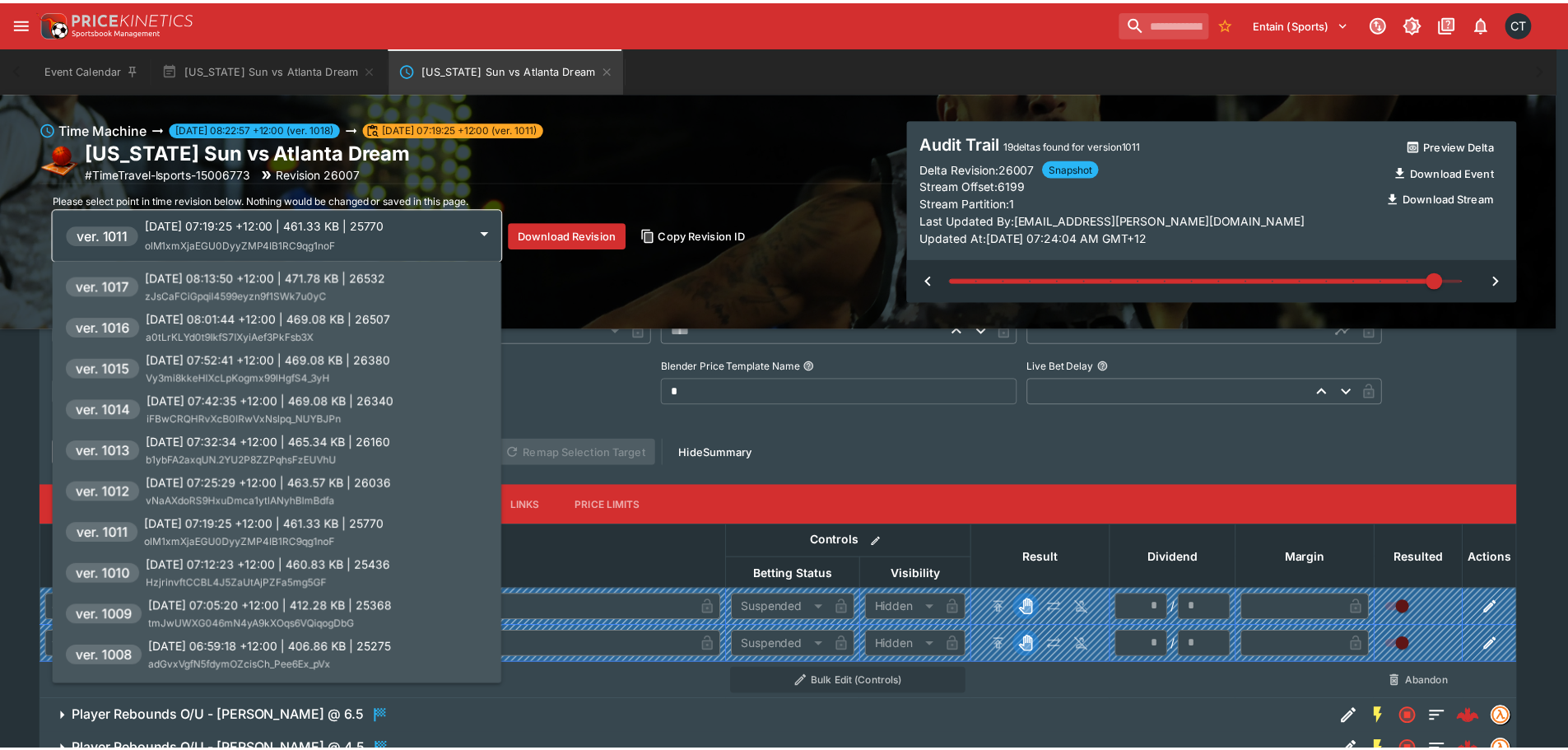
scroll to position [0, 0]
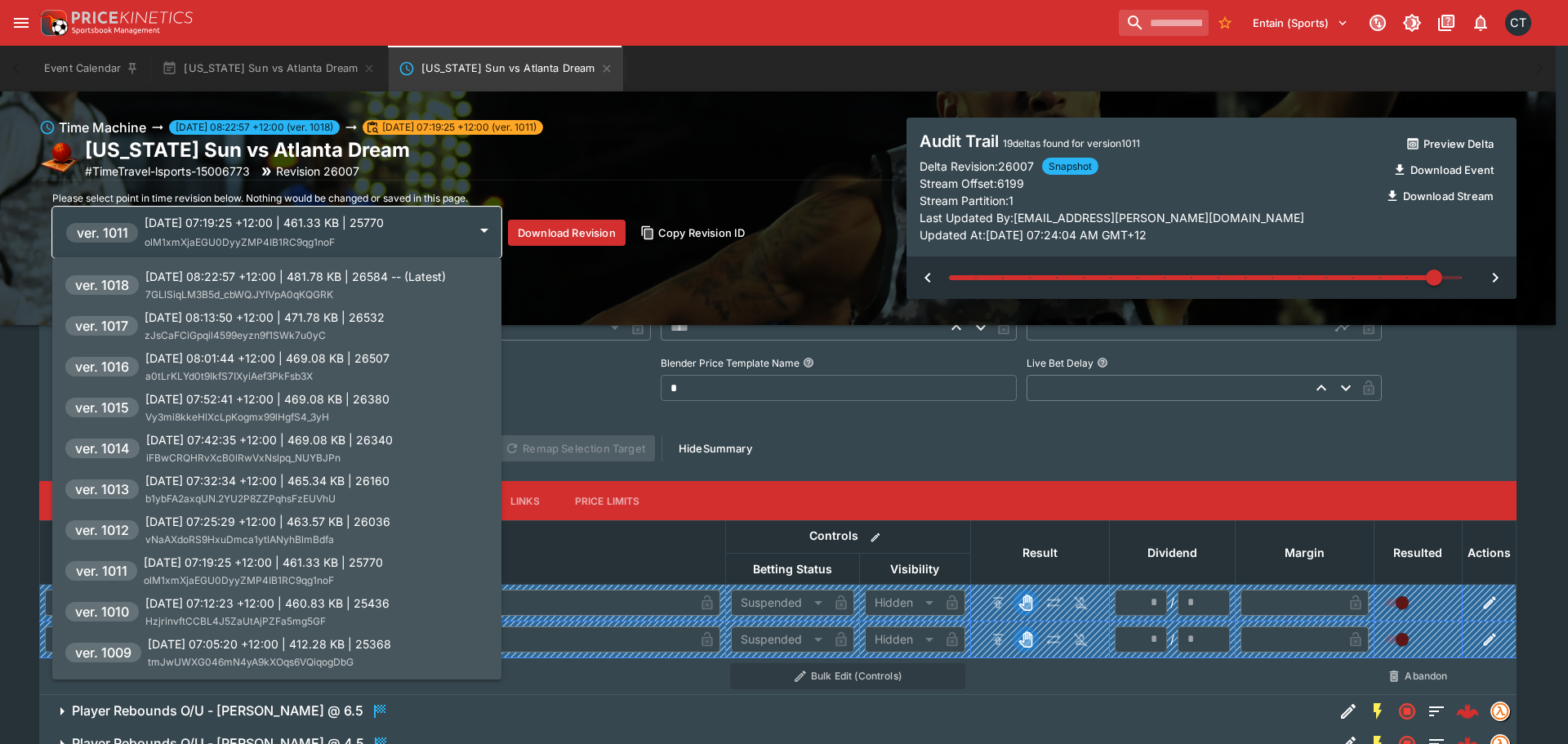
click at [280, 365] on div "[DATE] 08:01:44 +12:00 | 469.08 KB | 26507 a0tLrKLYd0t9IkfS7IXyiAef3PkFsb3X" at bounding box center [267, 366] width 244 height 35
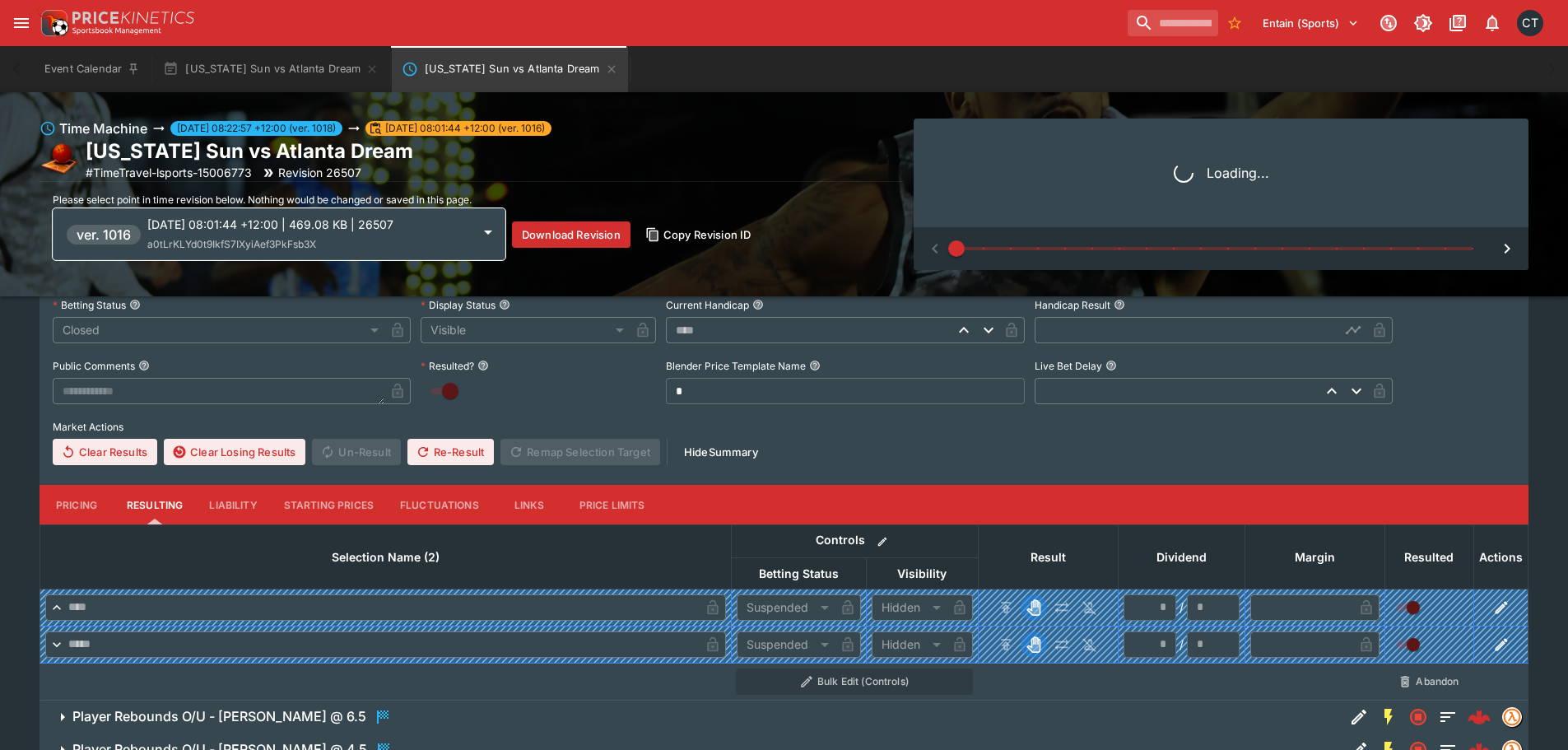
scroll to position [2288, 0]
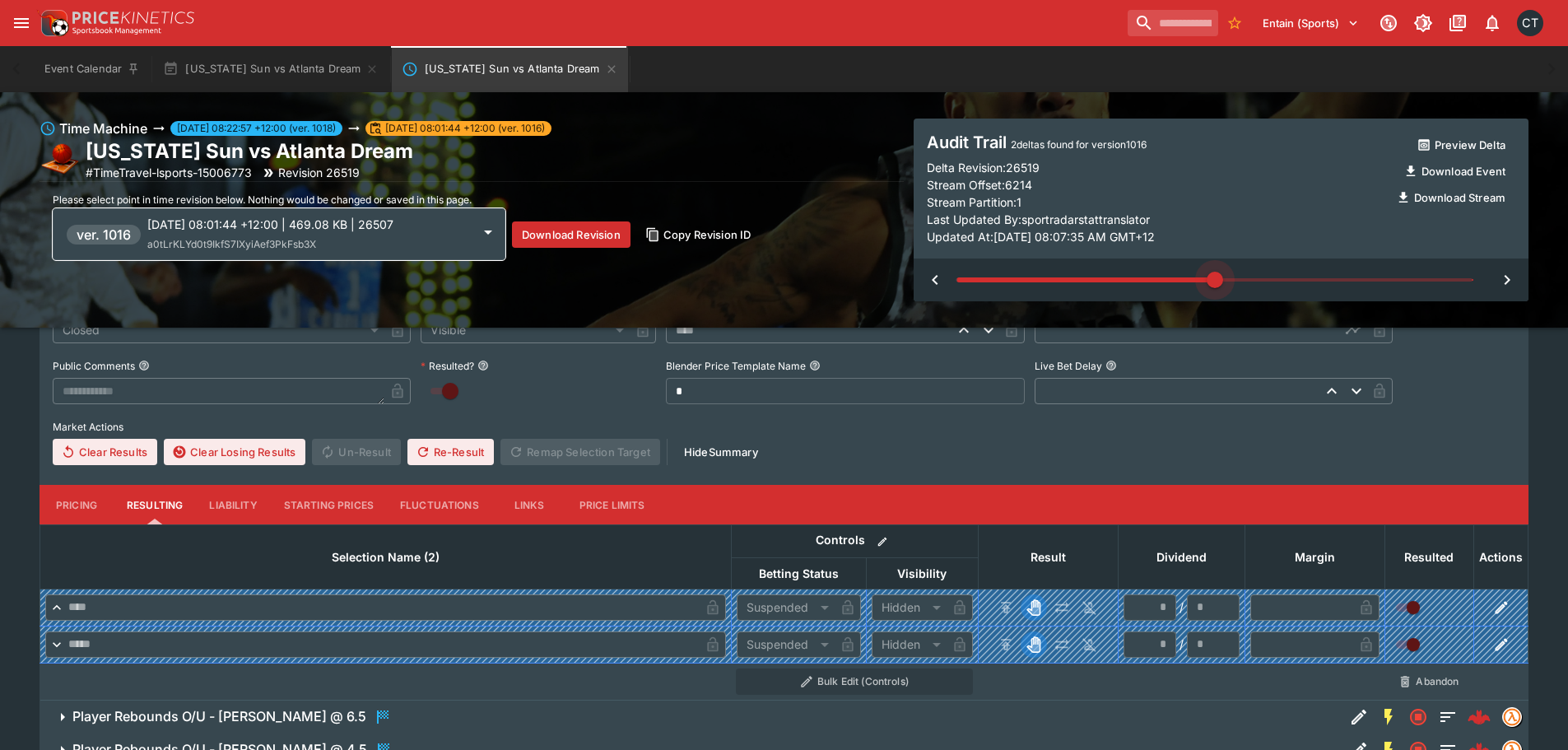
click at [1223, 282] on span at bounding box center [1214, 280] width 516 height 25
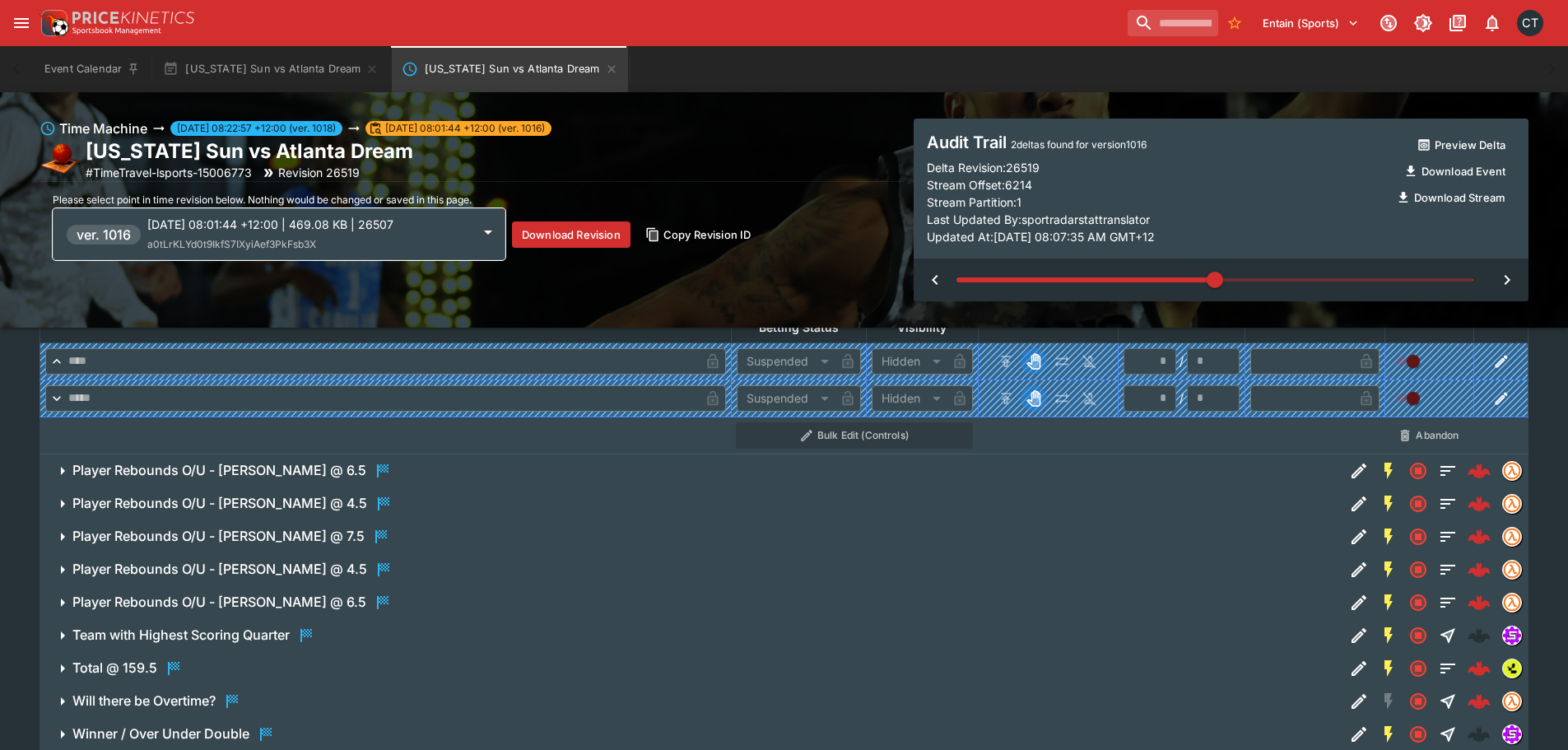
scroll to position [2535, 0]
click at [325, 526] on div "Player Rebounds O/U - [PERSON_NAME] @ 7.5" at bounding box center [231, 535] width 318 height 20
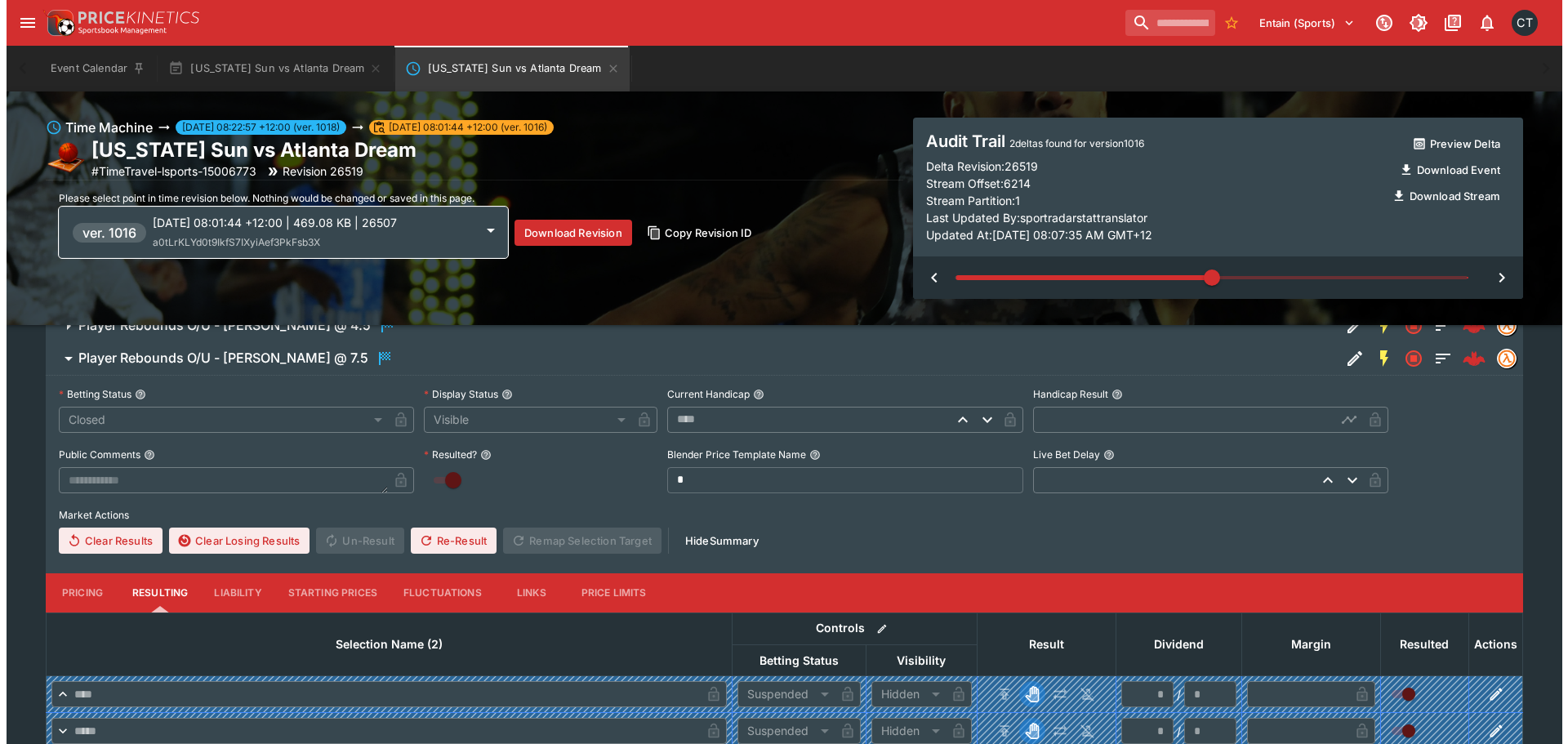
scroll to position [2596, 0]
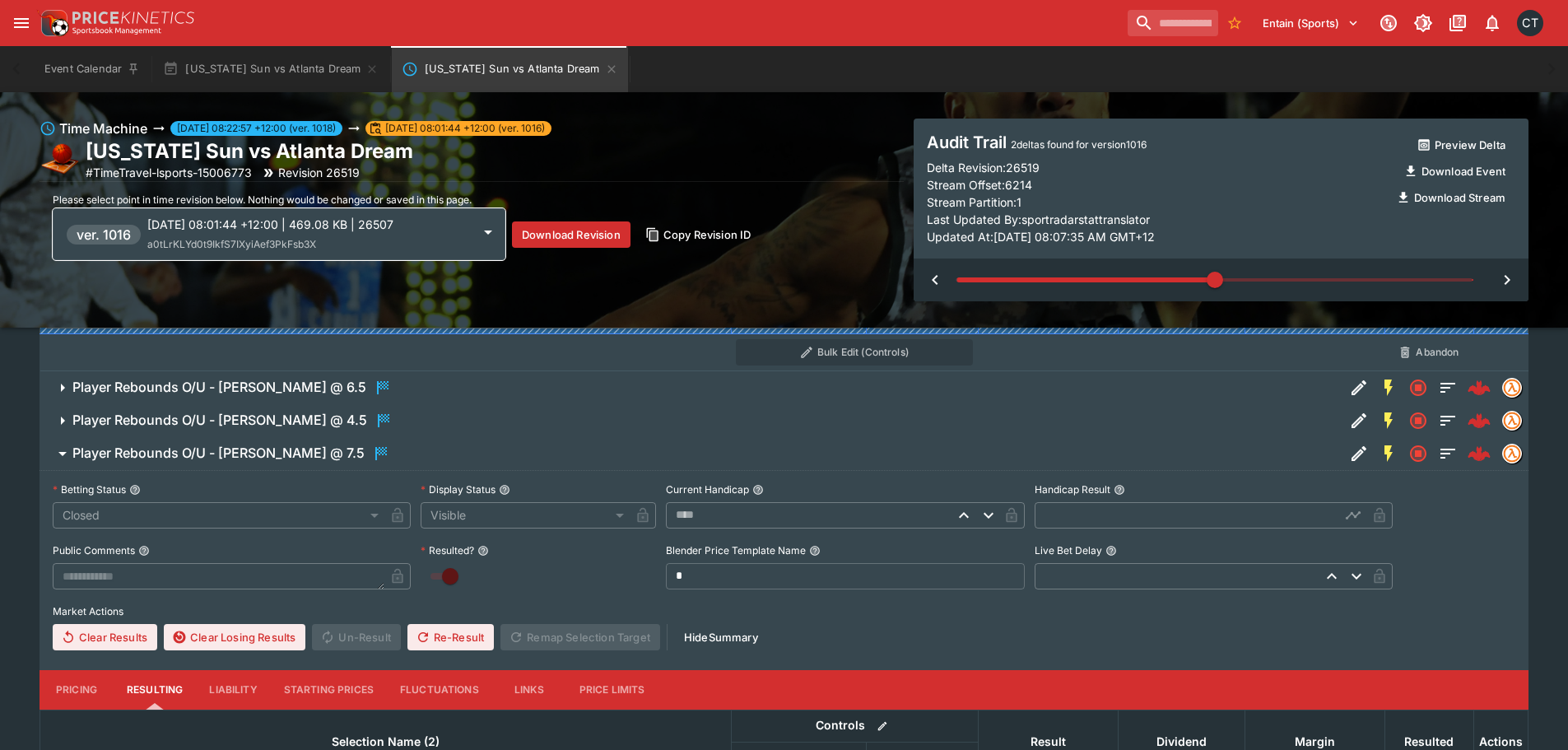
click at [1297, 277] on span at bounding box center [1214, 280] width 516 height 25
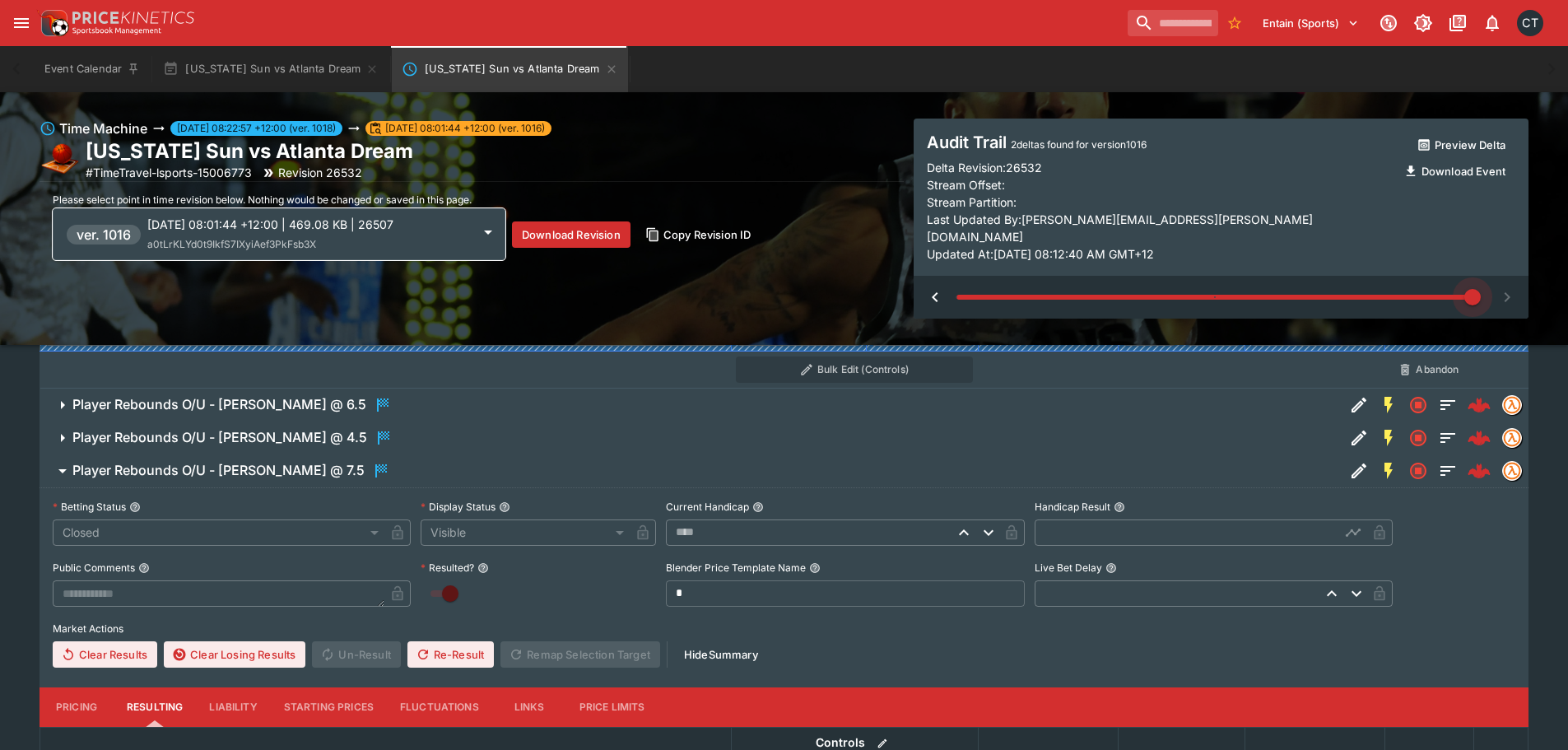
click at [1439, 291] on span at bounding box center [1214, 297] width 516 height 25
click at [268, 222] on p "[DATE] 08:01:44 +12:00 | 469.08 KB | 26507" at bounding box center [309, 224] width 324 height 17
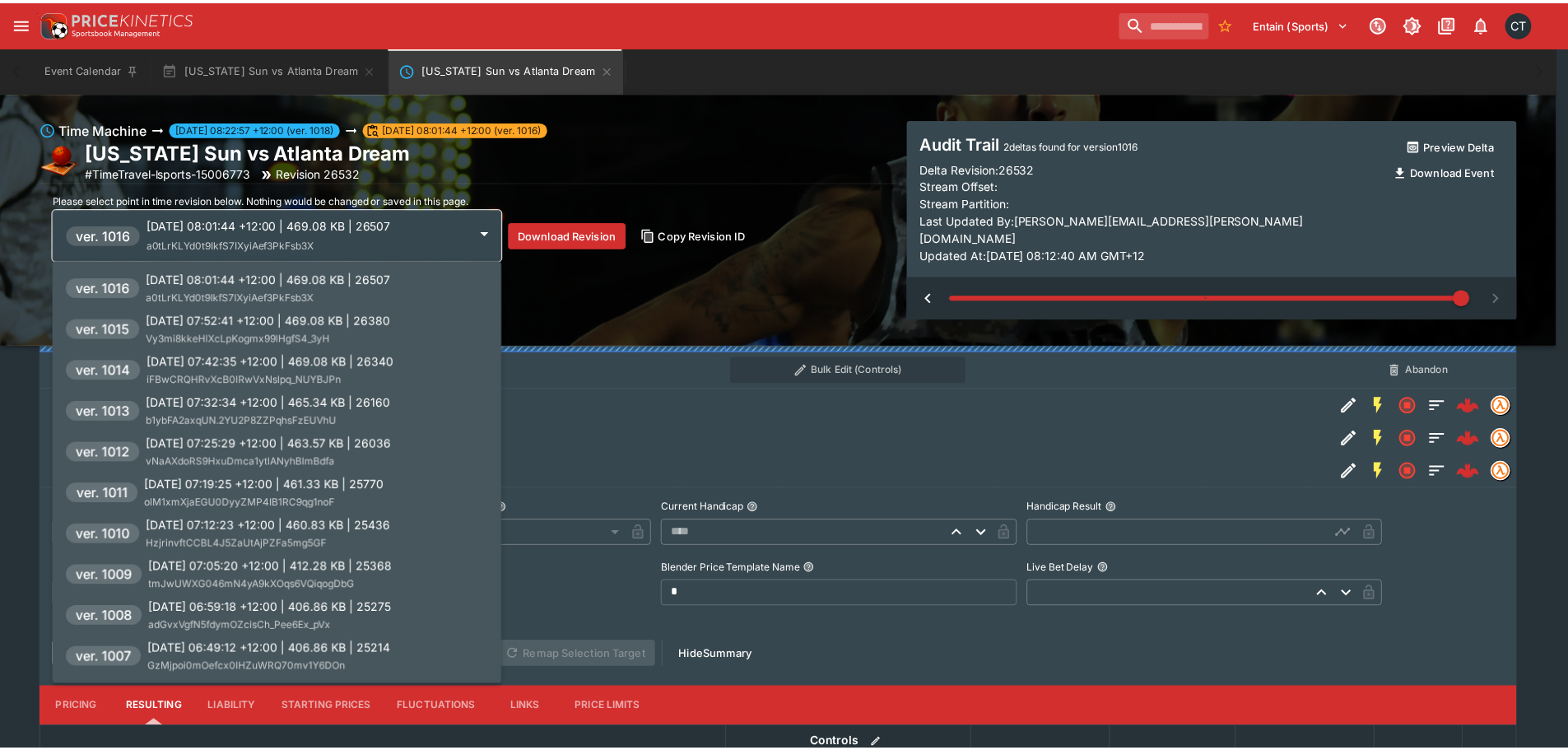
scroll to position [0, 0]
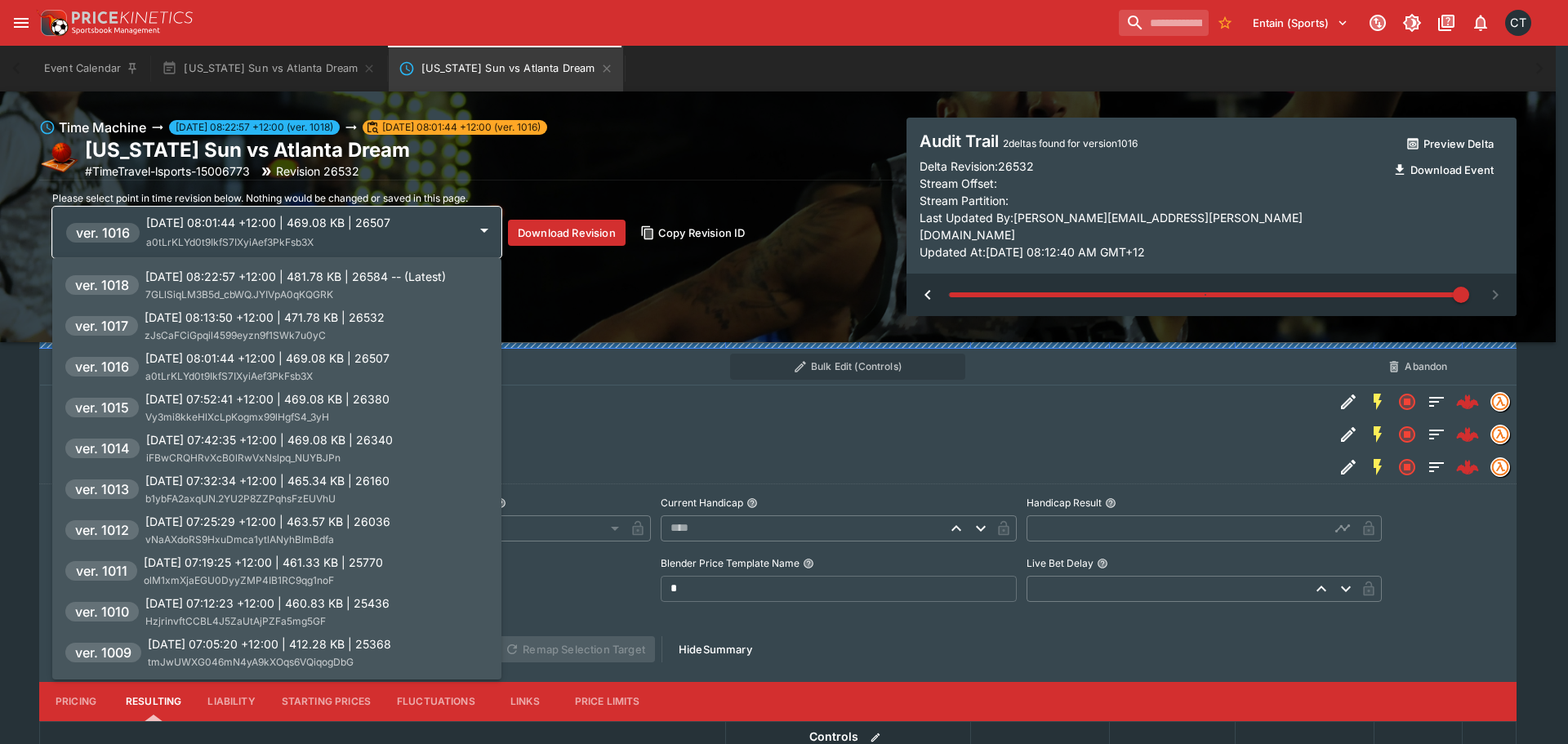
click at [279, 317] on p "[DATE] 08:13:50 +12:00 | 471.78 KB | 26532" at bounding box center [264, 317] width 240 height 17
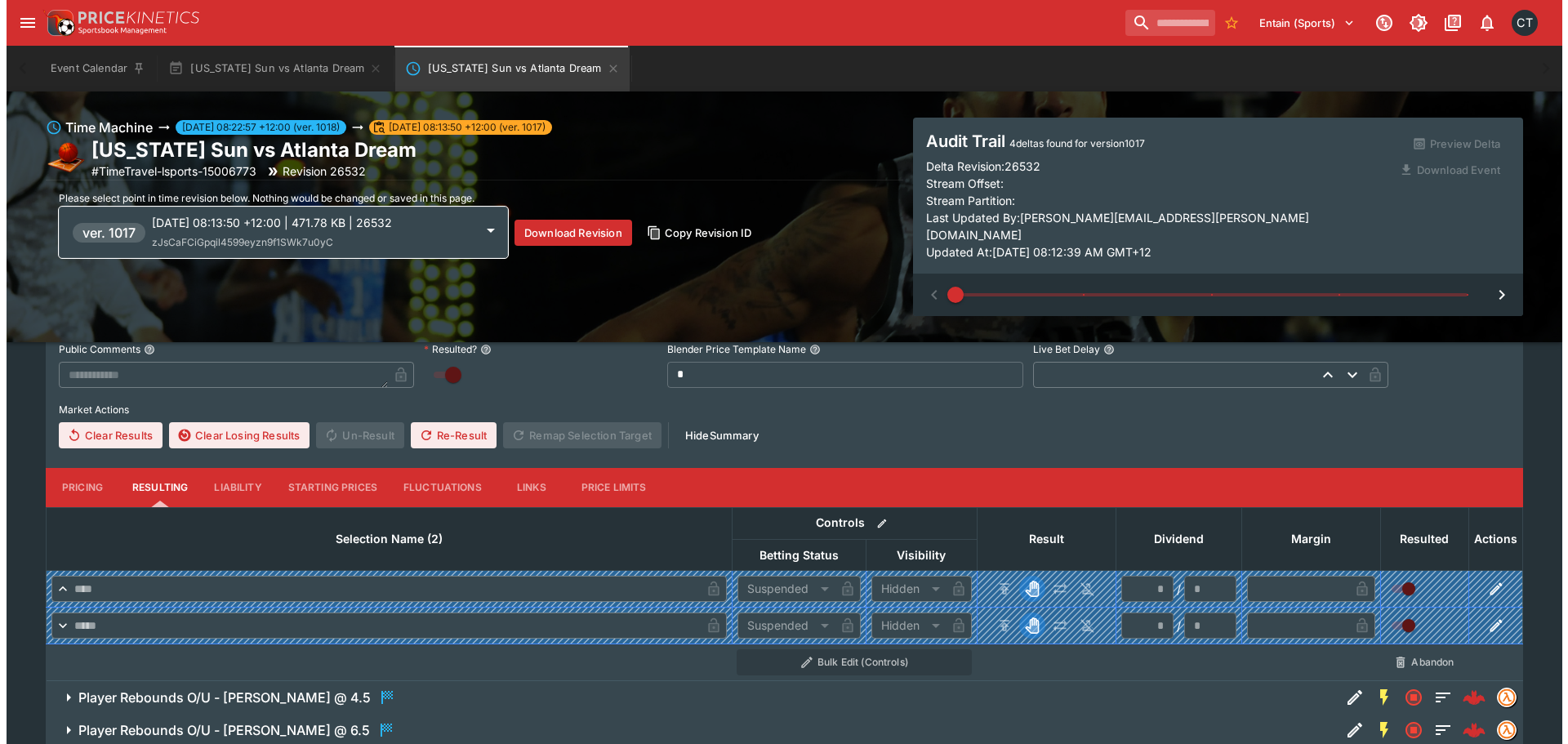
scroll to position [2841, 0]
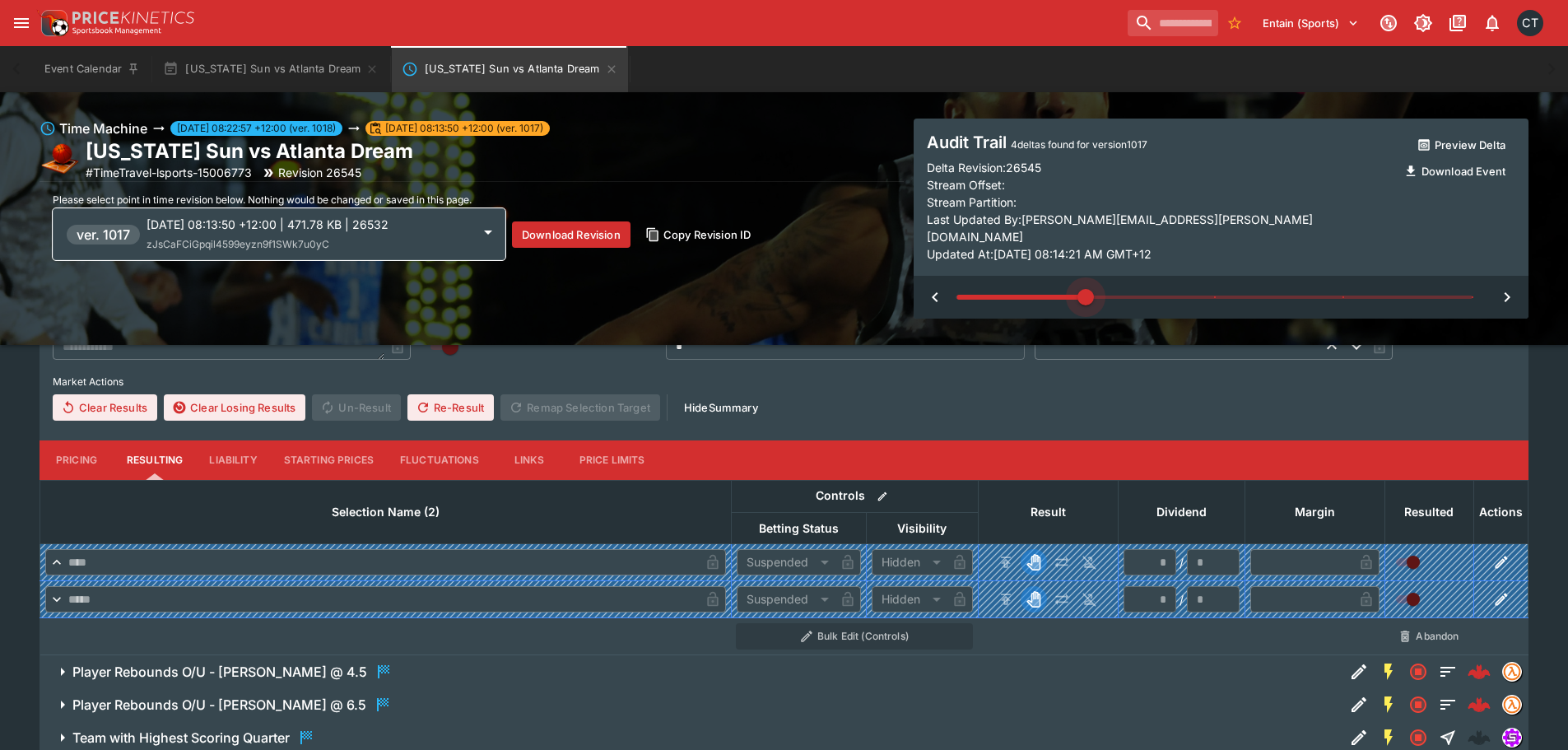
click at [1120, 285] on span at bounding box center [1214, 297] width 516 height 25
click at [1235, 295] on span at bounding box center [1214, 296] width 516 height 3
click at [1311, 285] on span at bounding box center [1214, 297] width 516 height 25
click at [1369, 295] on span at bounding box center [1214, 296] width 516 height 3
click at [236, 231] on p "[DATE] 08:13:50 +12:00 | 471.78 KB | 26532" at bounding box center [309, 224] width 325 height 17
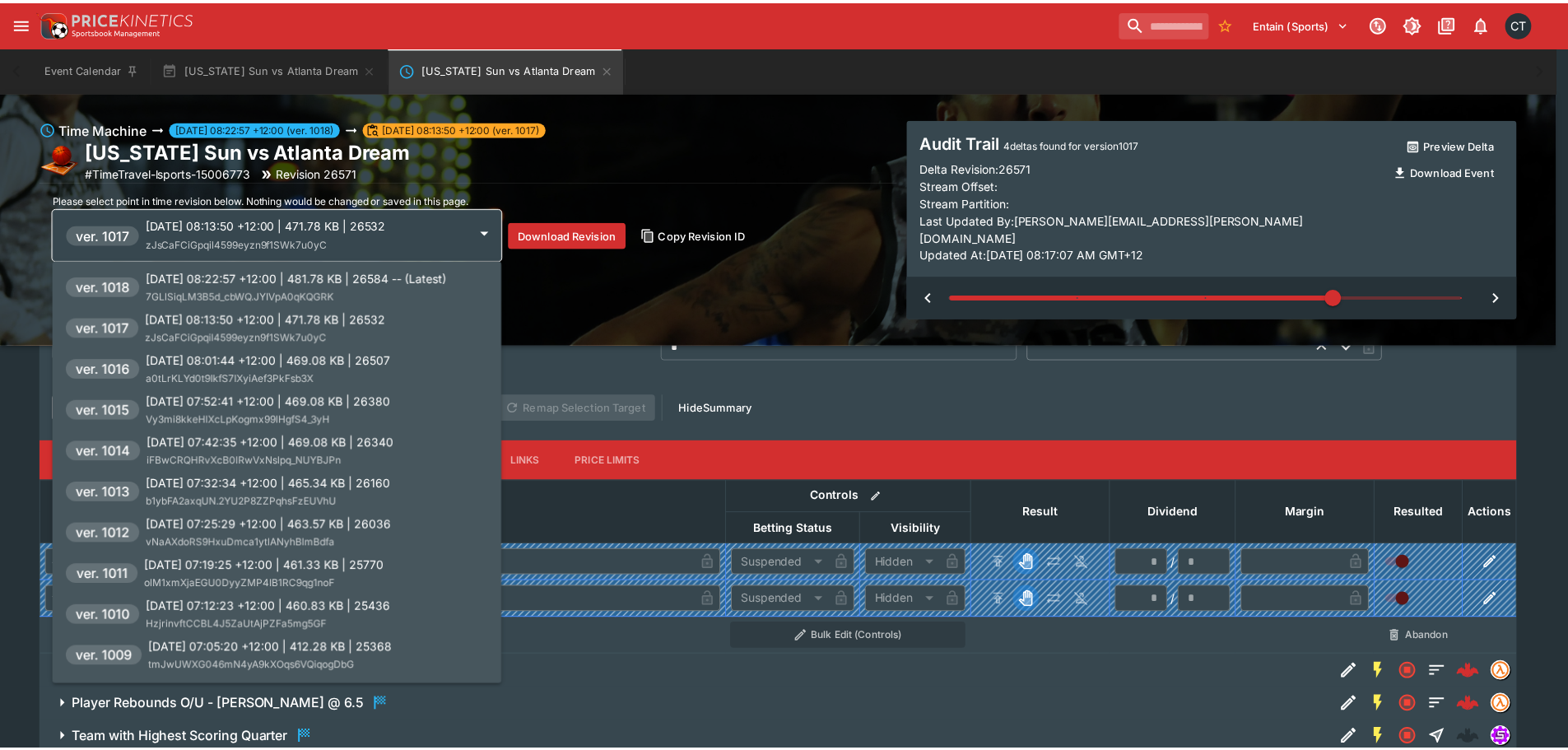
scroll to position [0, 0]
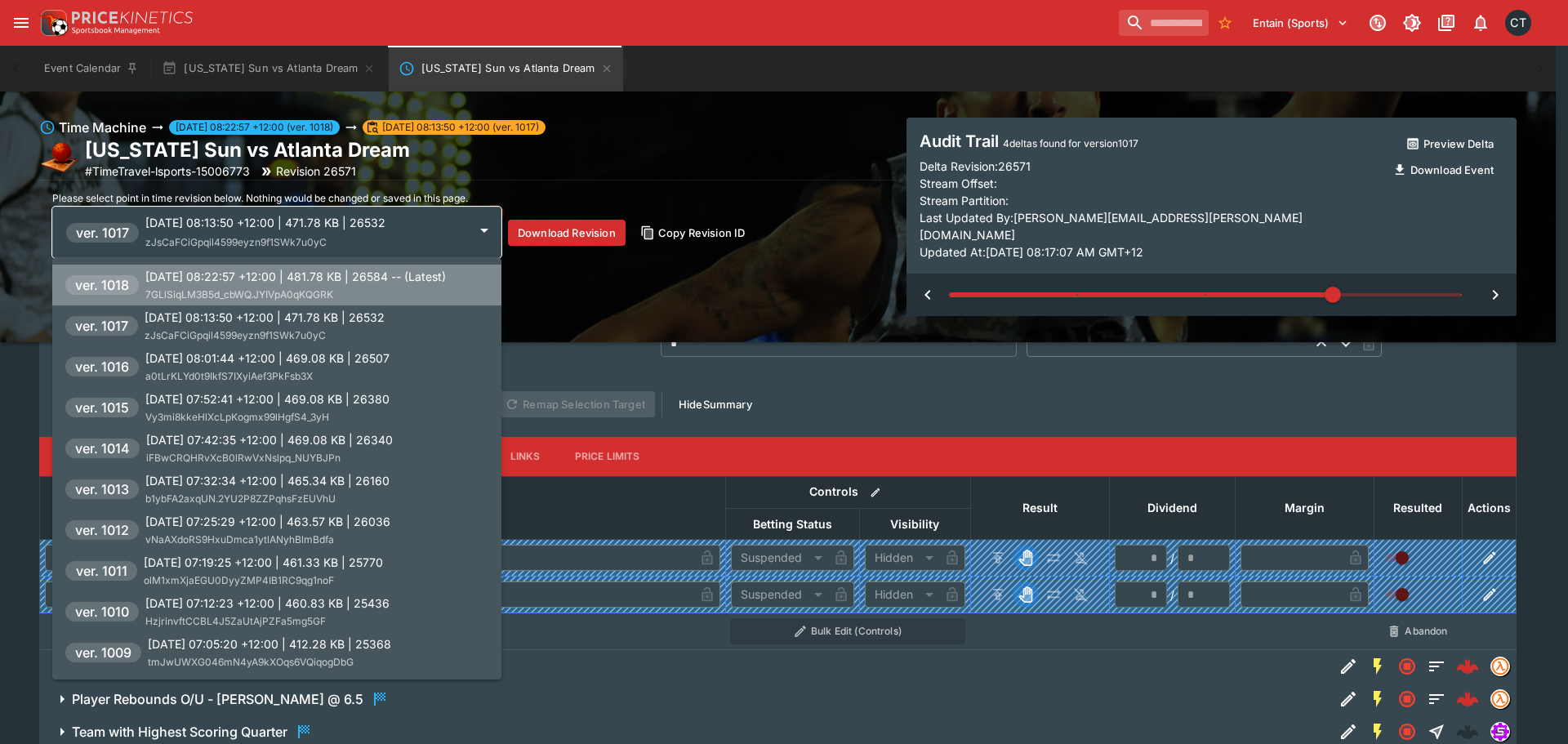
click at [289, 283] on p "[DATE] 08:22:57 +12:00 | 481.78 KB | 26584 -- (Latest)" at bounding box center [295, 276] width 301 height 17
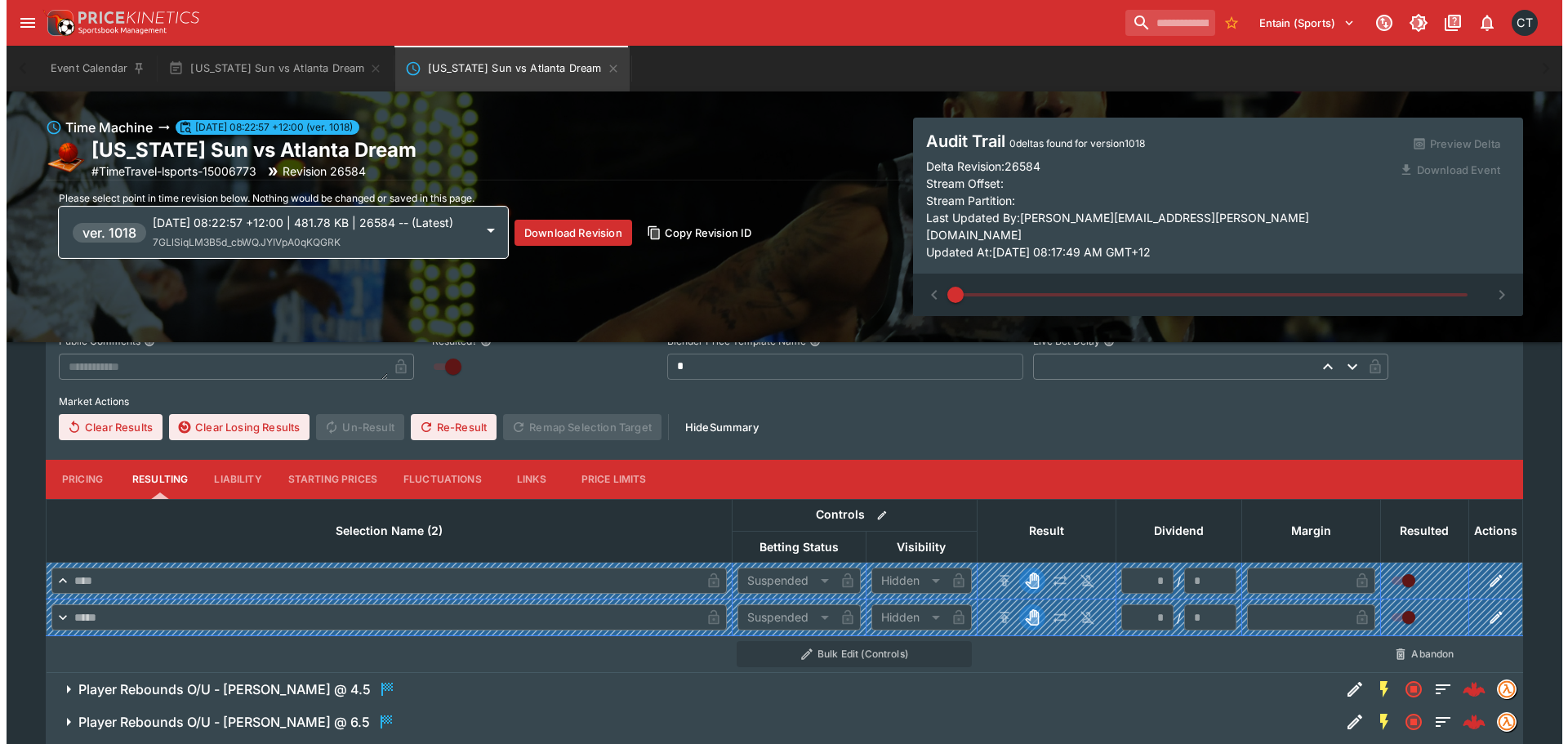
scroll to position [2841, 0]
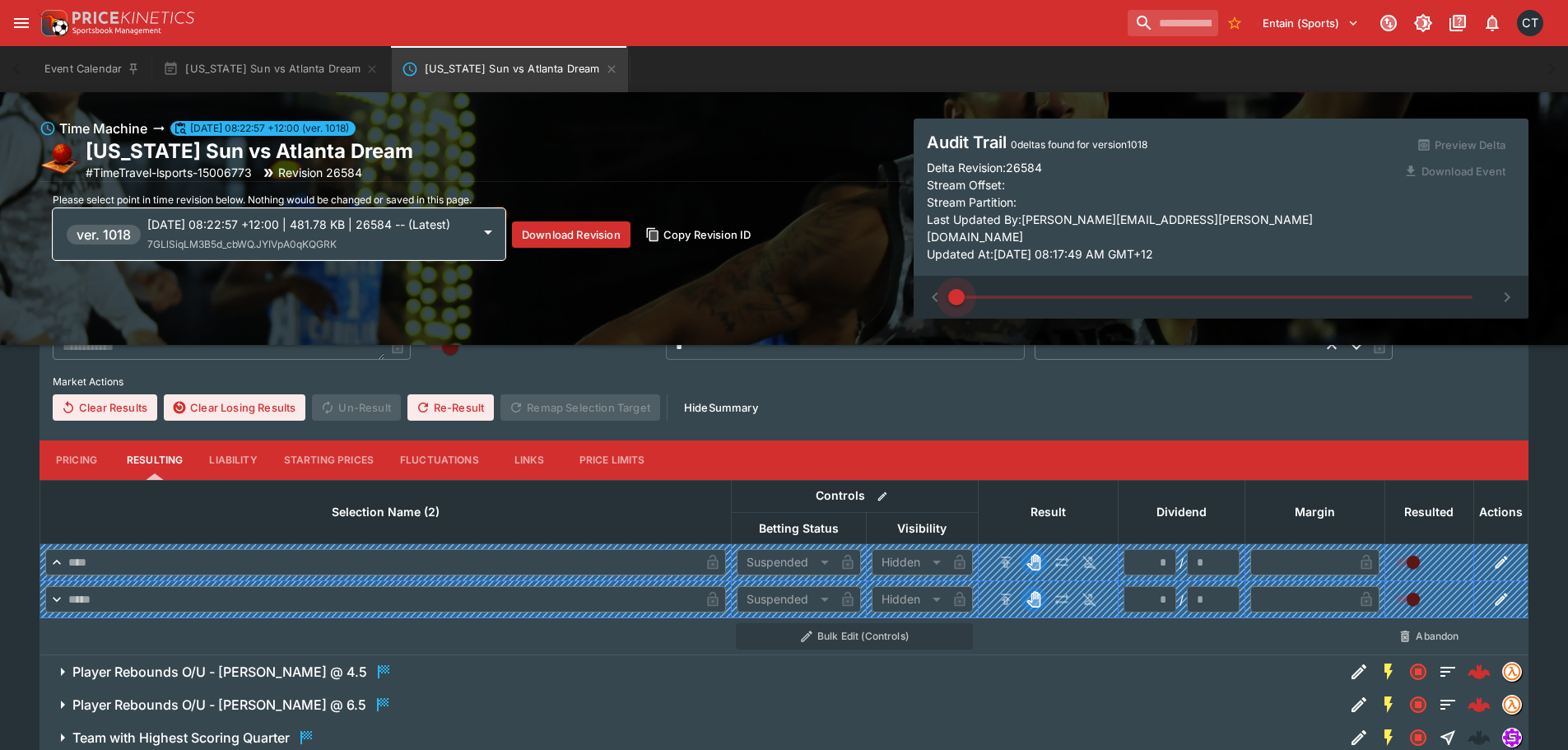
click at [1107, 285] on span at bounding box center [1214, 297] width 516 height 25
click at [1181, 295] on span at bounding box center [1214, 296] width 516 height 3
click at [283, 233] on p "[DATE] 08:22:57 +12:00 | 481.78 KB | 26584 -- (Latest)" at bounding box center [309, 224] width 324 height 17
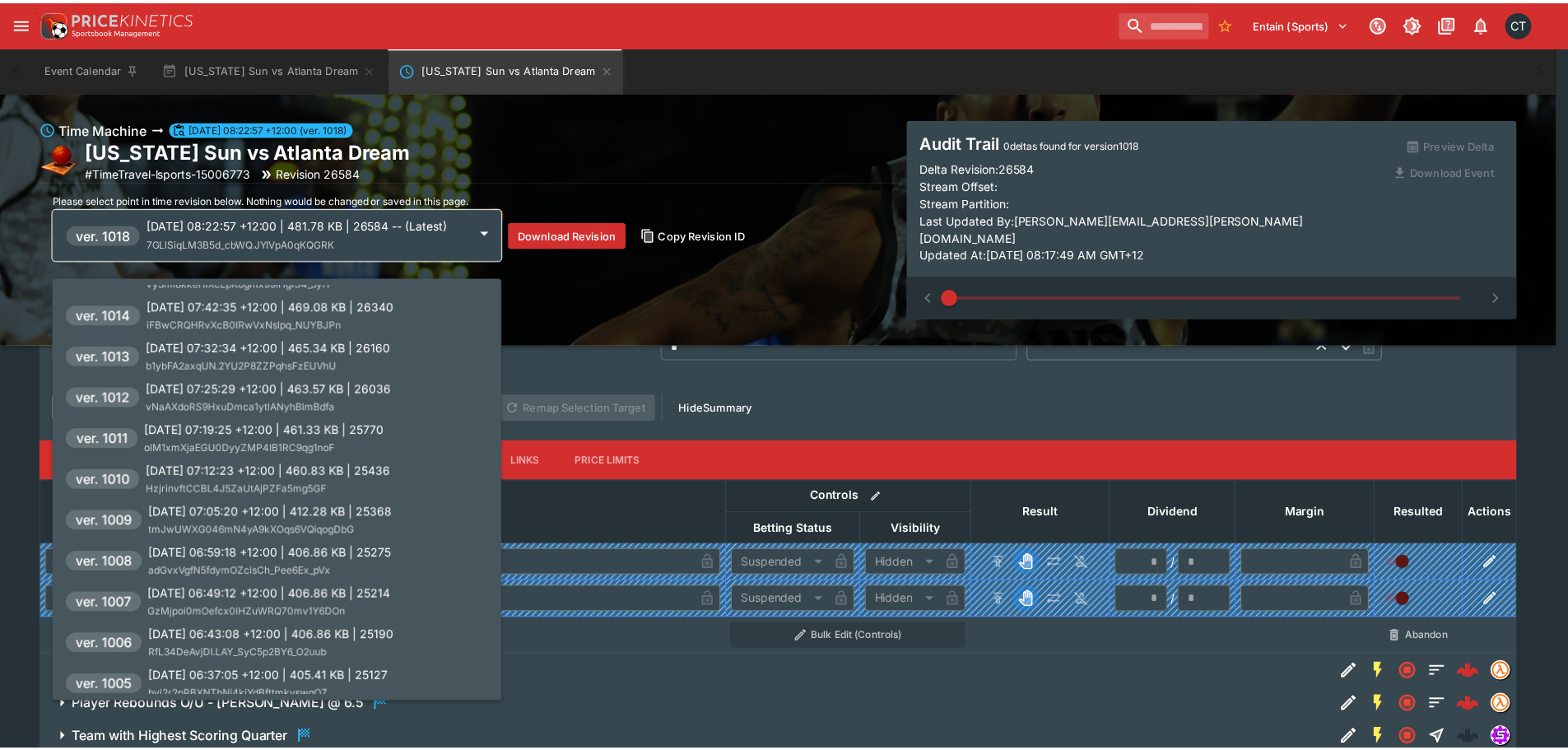
scroll to position [164, 0]
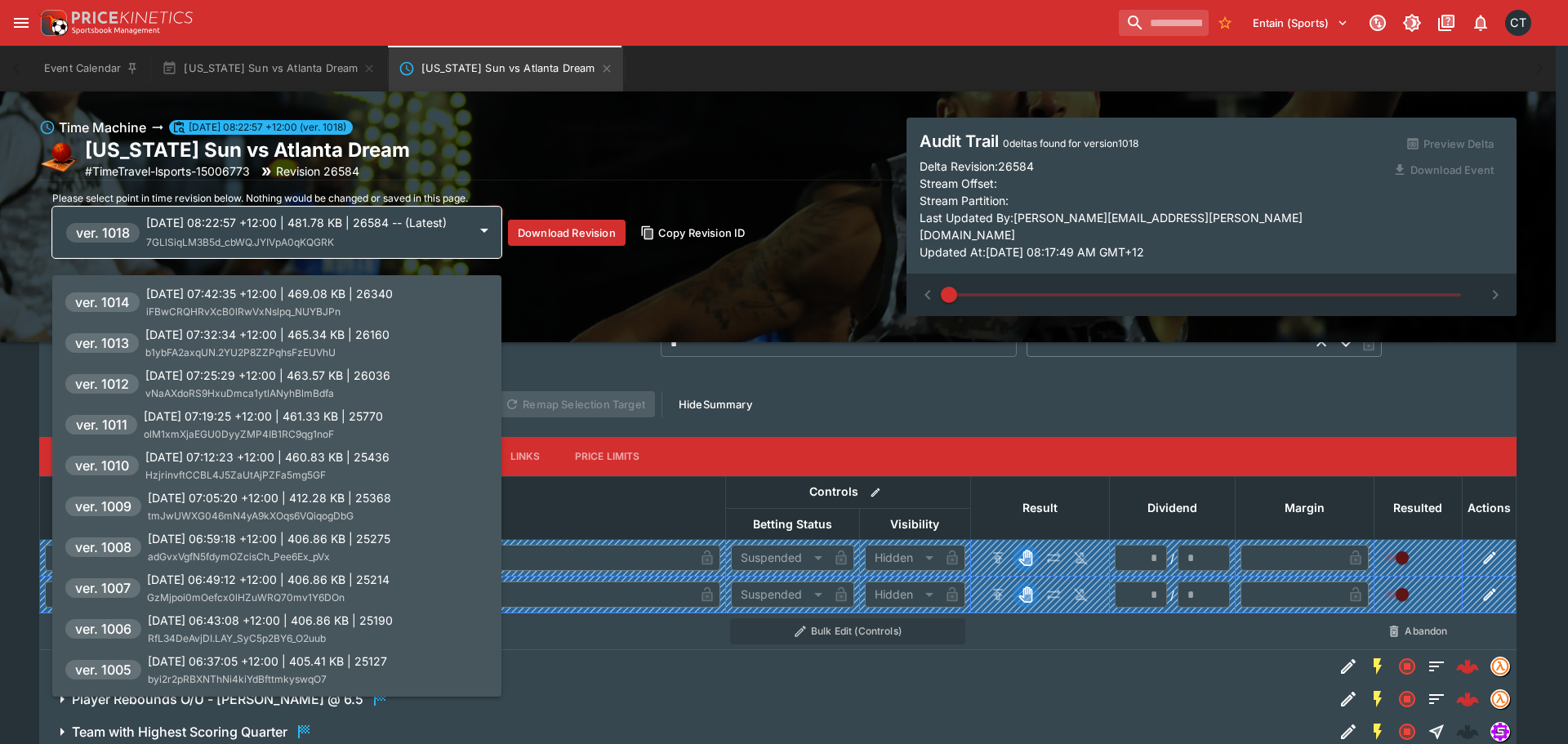
click at [306, 426] on div "[DATE] 07:19:25 +12:00 | 461.33 KB | 25770 olM1xmXjaEGU0DyyZMP4IB1RC9qg1noF" at bounding box center [264, 425] width 239 height 35
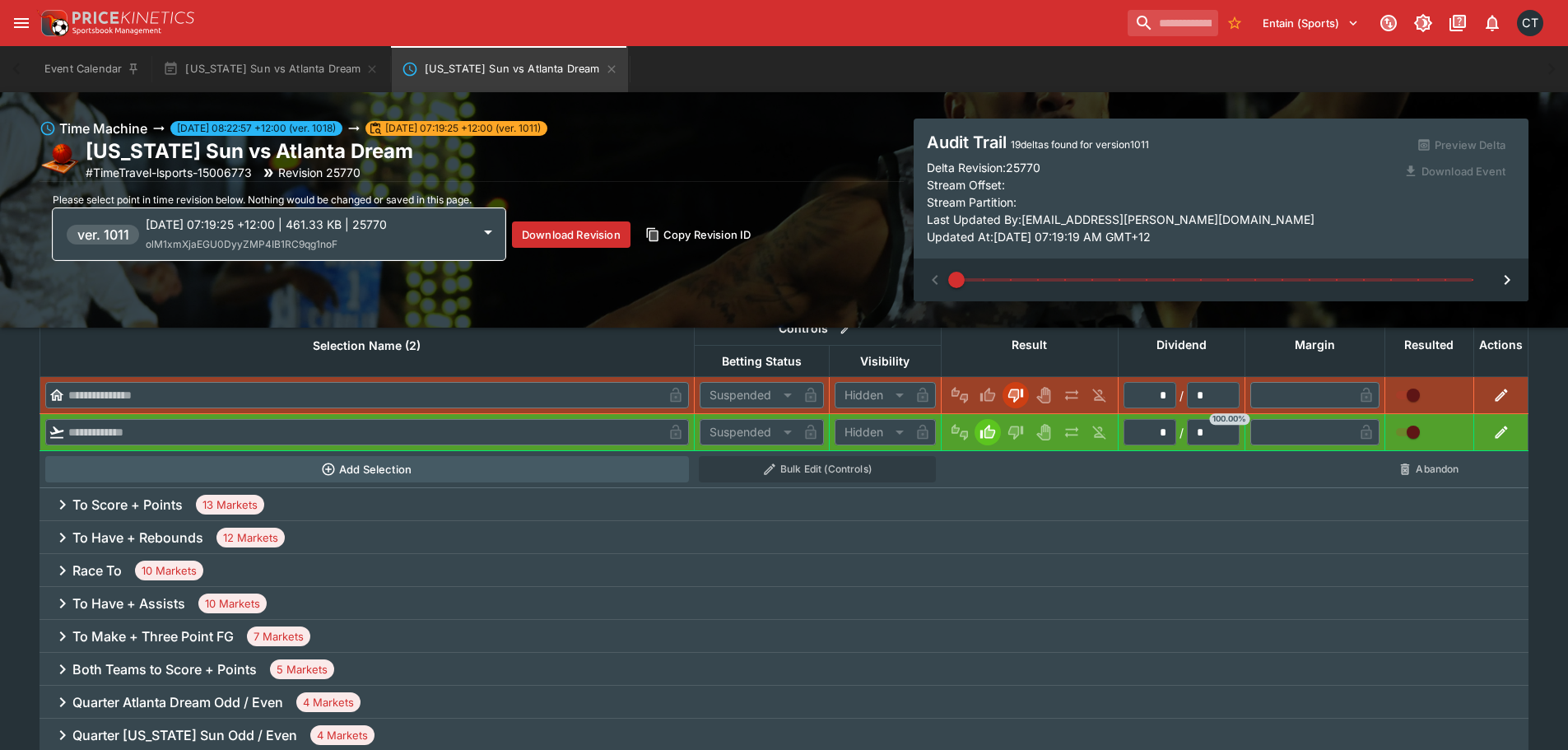
scroll to position [554, 0]
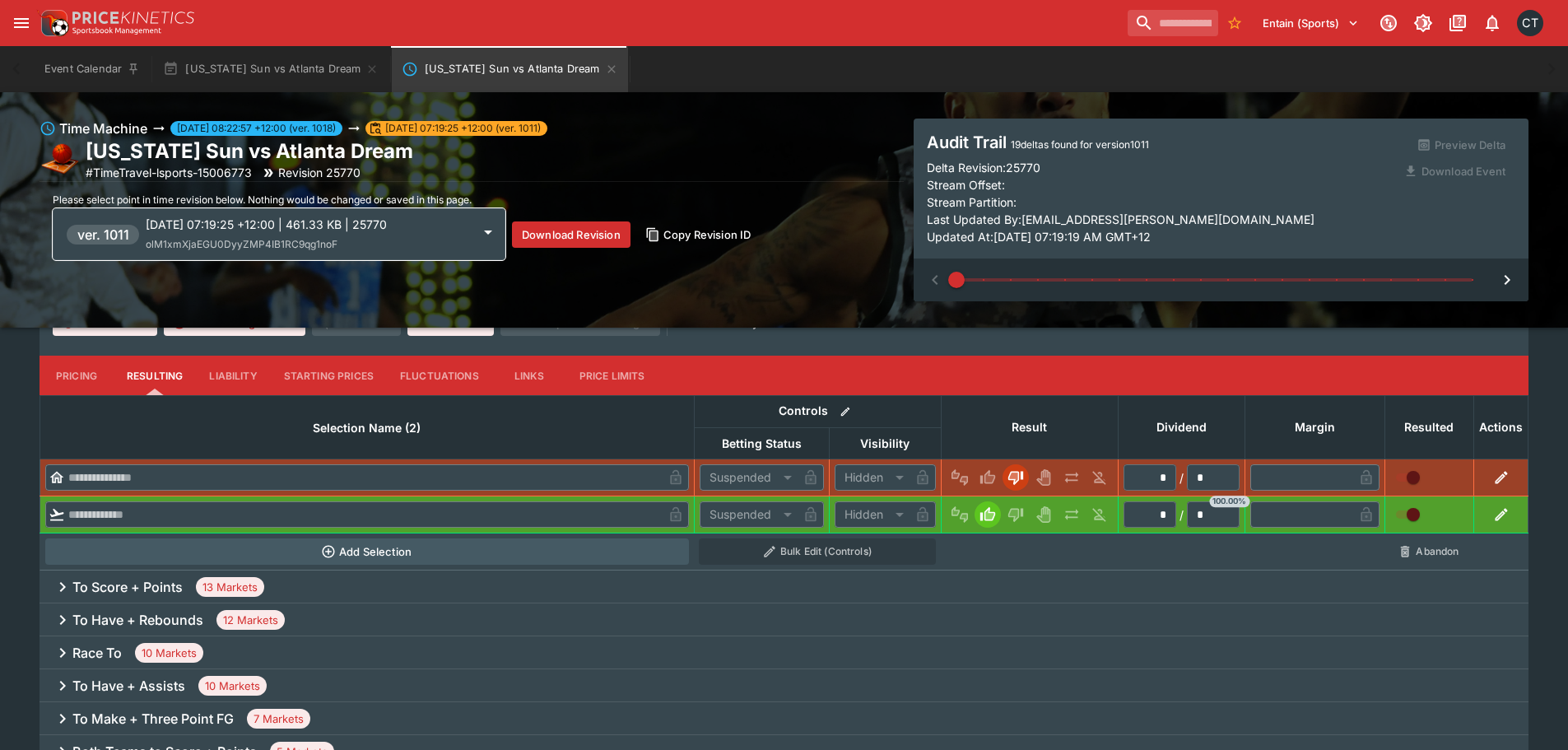
click at [136, 590] on h6 "To Score + Points" at bounding box center [127, 587] width 110 height 17
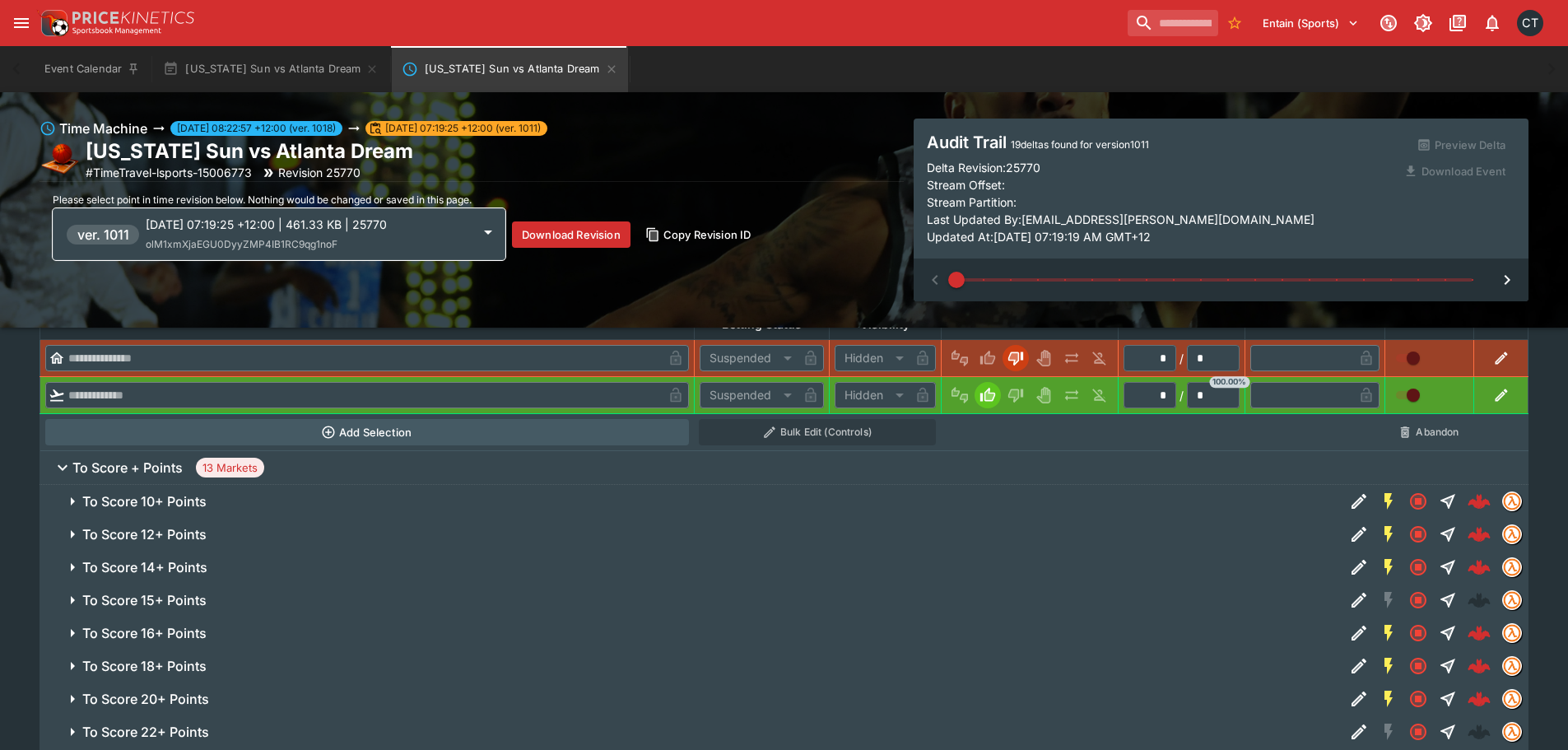
scroll to position [801, 0]
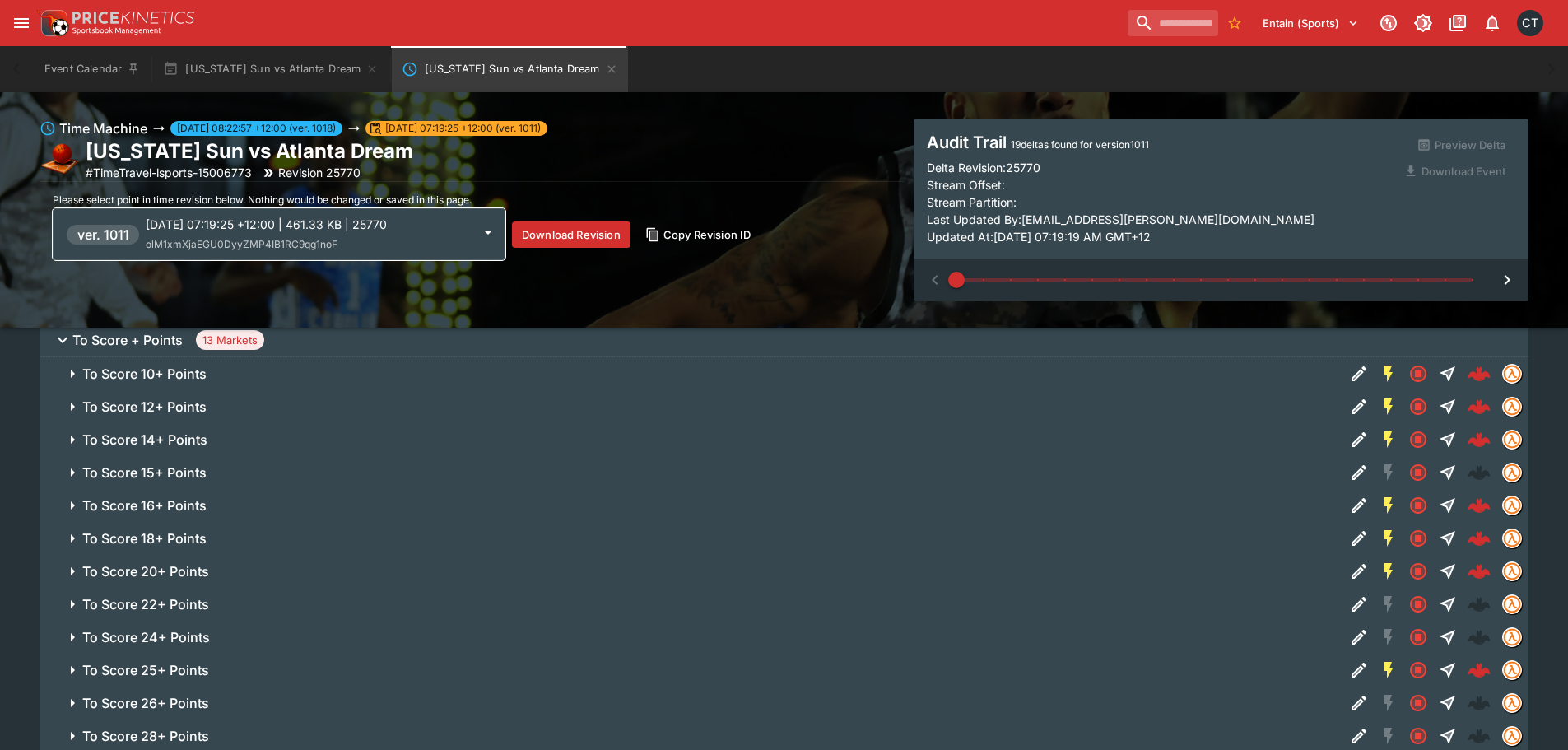
click at [155, 556] on button "To Score 20+ Points" at bounding box center [692, 571] width 1305 height 33
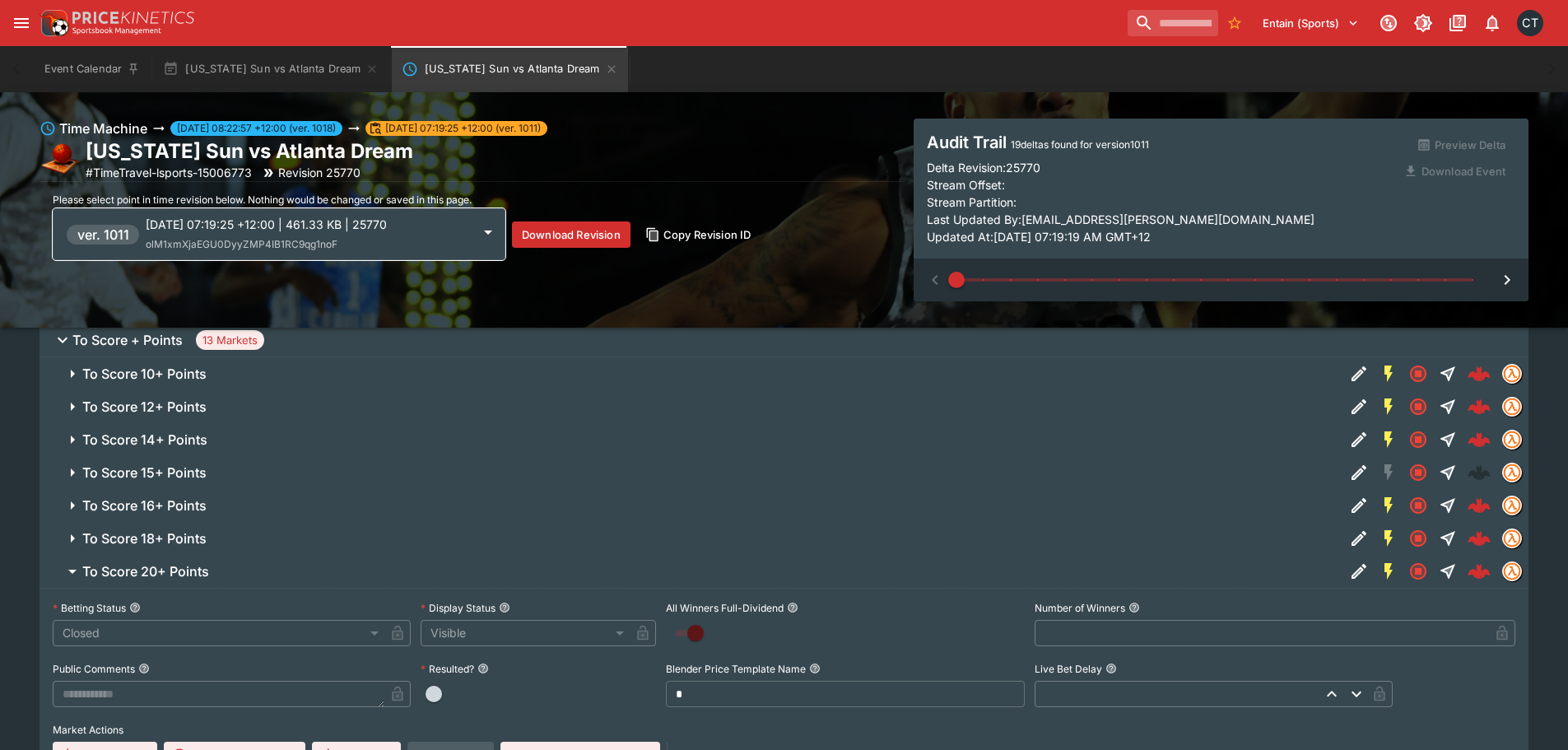
click at [173, 482] on button "To Score 15+ Points" at bounding box center [692, 472] width 1305 height 33
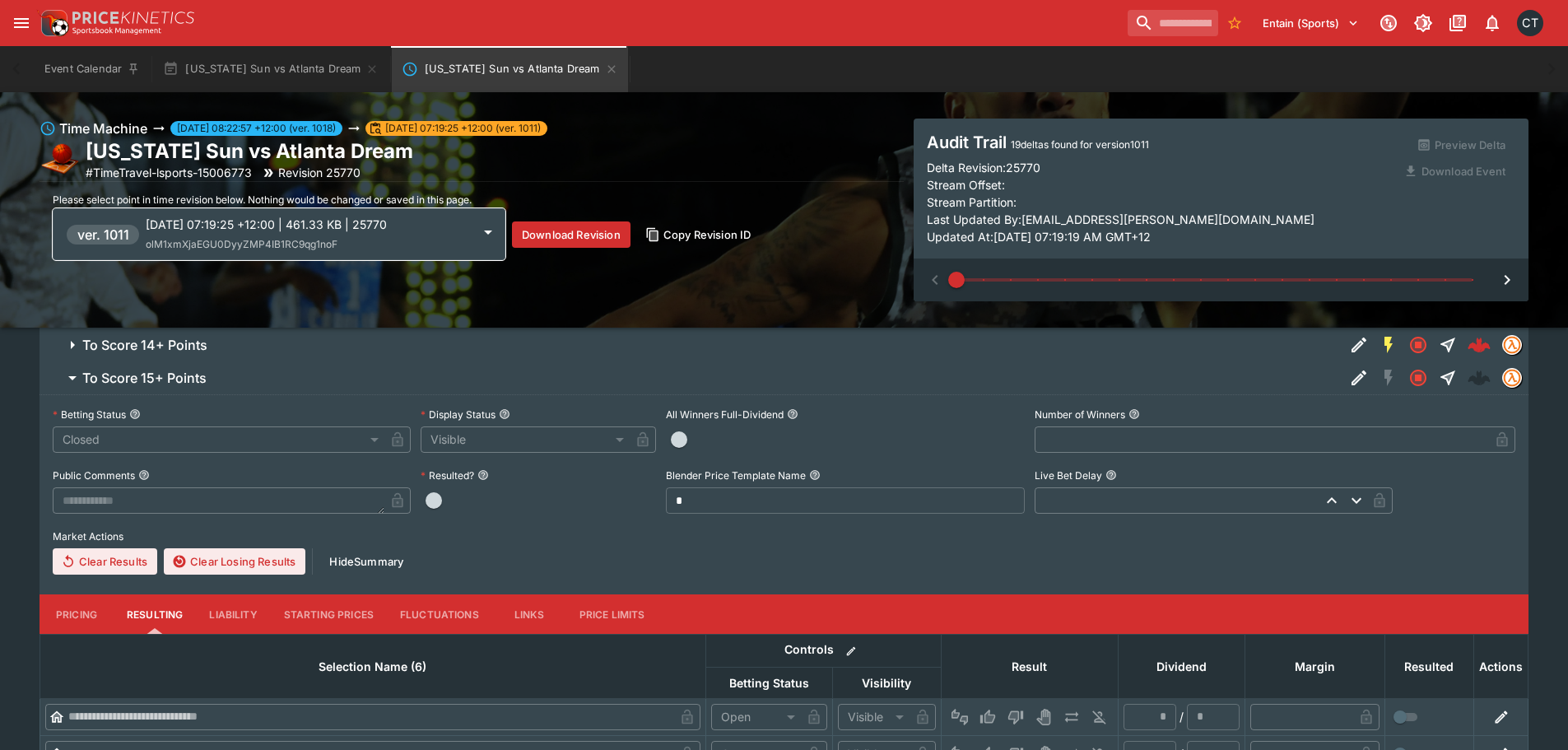
scroll to position [1131, 0]
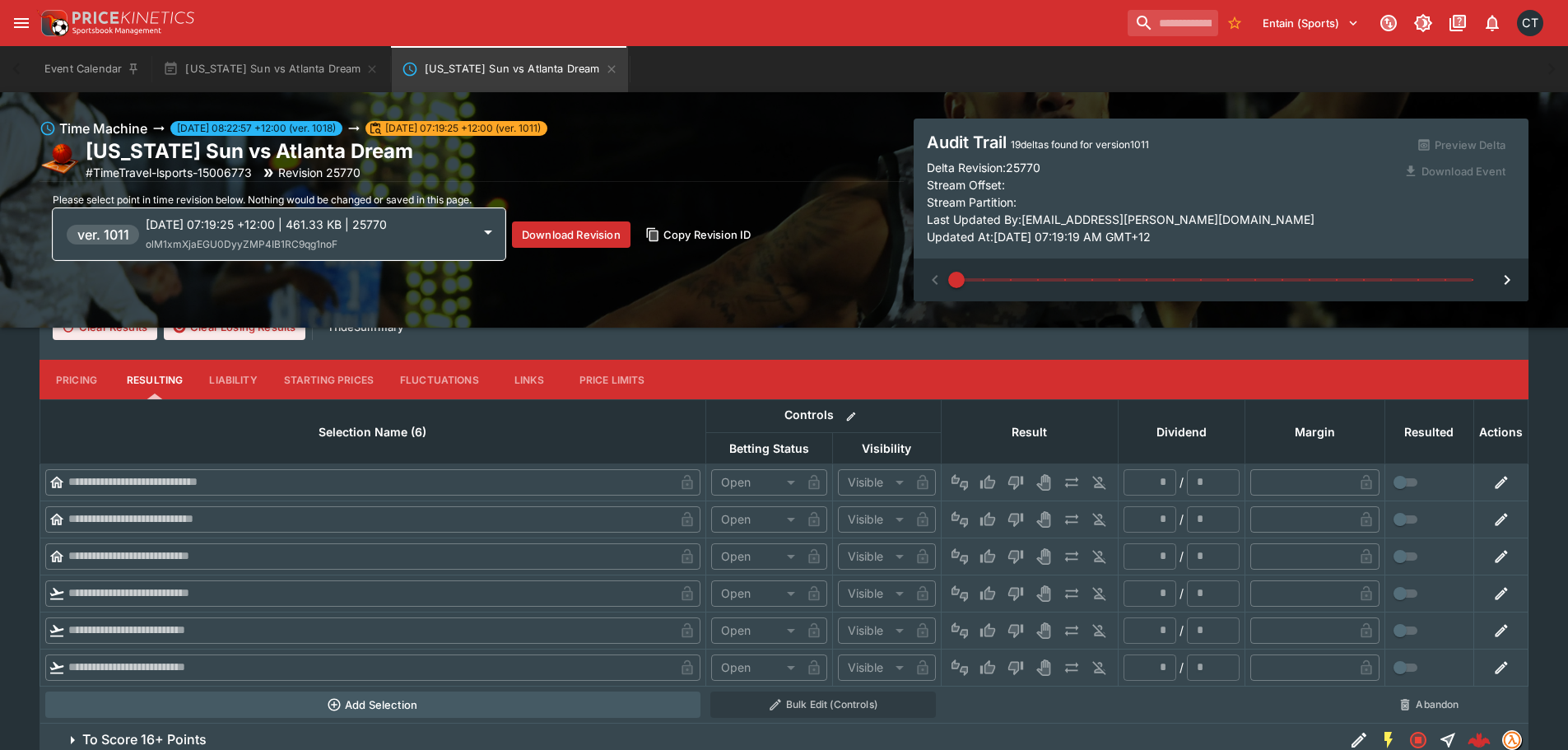
click at [1114, 281] on span at bounding box center [1214, 279] width 516 height 3
click at [1164, 276] on span at bounding box center [1214, 280] width 516 height 25
click at [1245, 278] on span at bounding box center [1214, 279] width 516 height 3
type input "**"
